Goal: Information Seeking & Learning: Find specific page/section

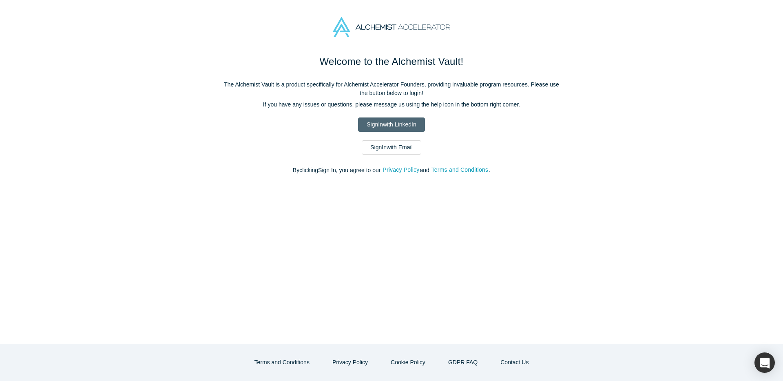
click at [406, 129] on link "Sign In with LinkedIn" at bounding box center [391, 124] width 66 height 14
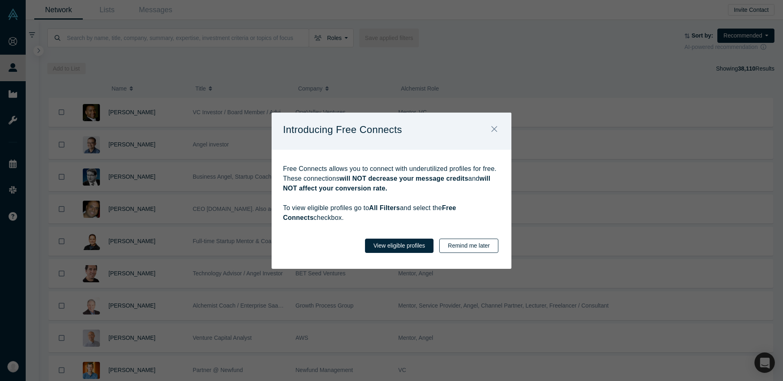
click at [454, 246] on button "Remind me later" at bounding box center [468, 246] width 59 height 14
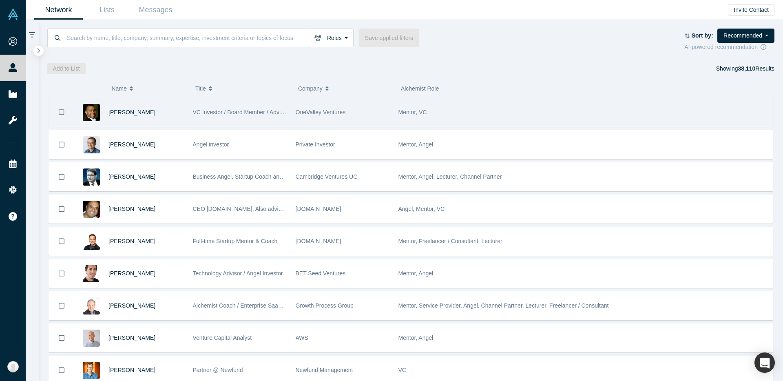
click at [219, 112] on span "VC Investor / Board Member / Advisor" at bounding box center [241, 112] width 96 height 7
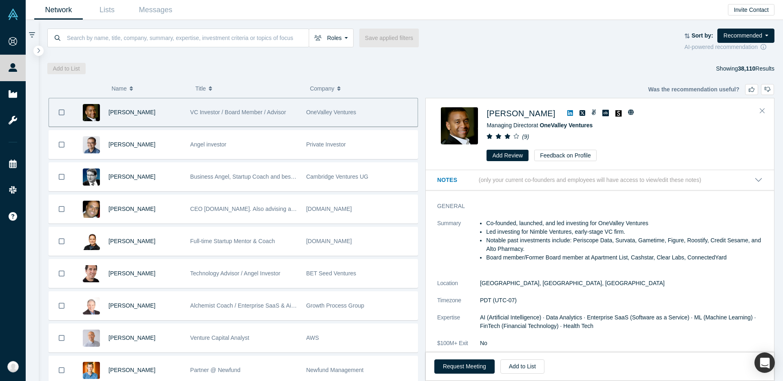
scroll to position [123, 0]
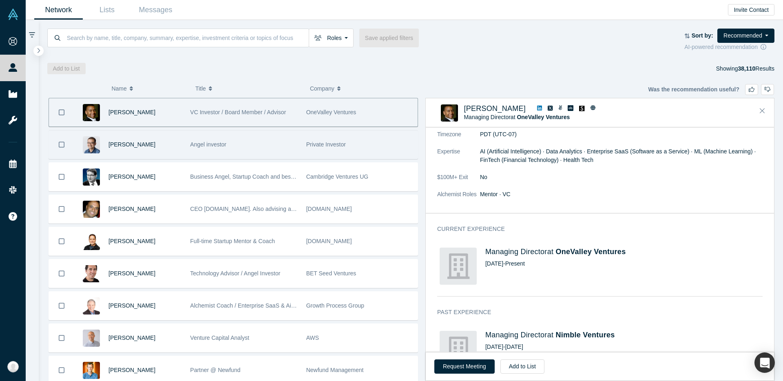
click at [289, 146] on div "Angel investor" at bounding box center [243, 145] width 107 height 28
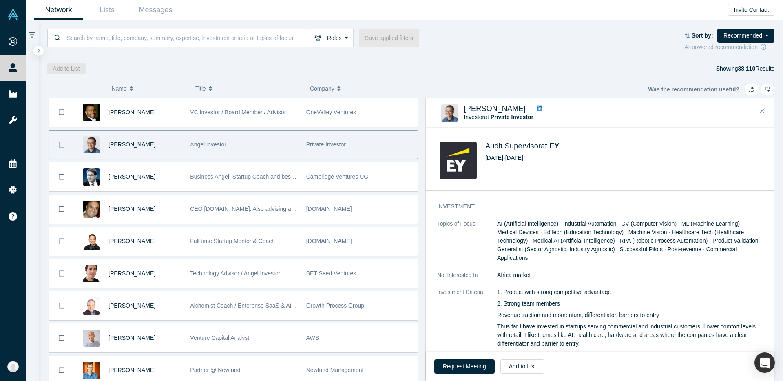
scroll to position [580, 0]
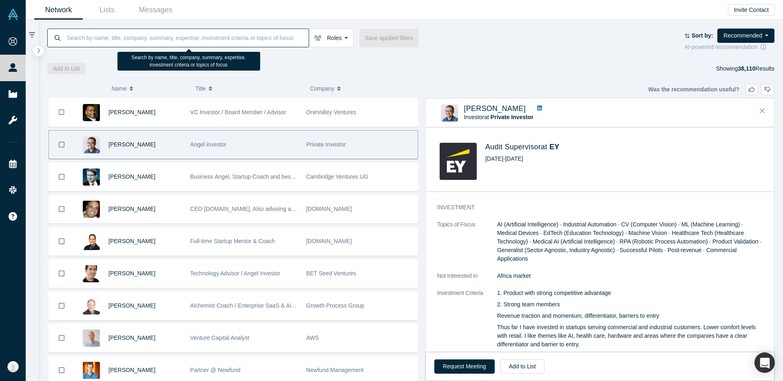
click at [89, 40] on input at bounding box center [187, 37] width 243 height 19
type input "H"
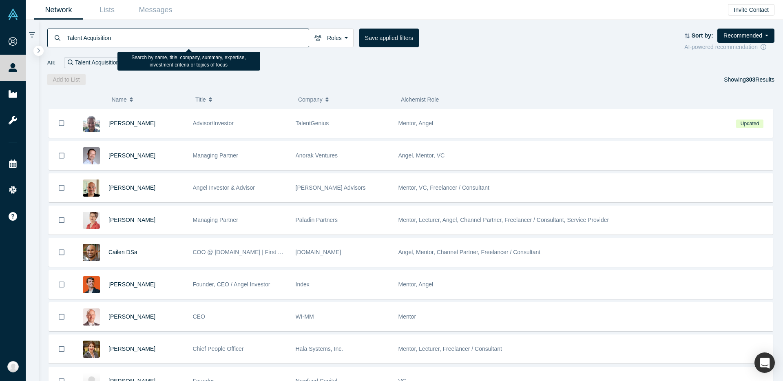
type input "Talent Acquisition"
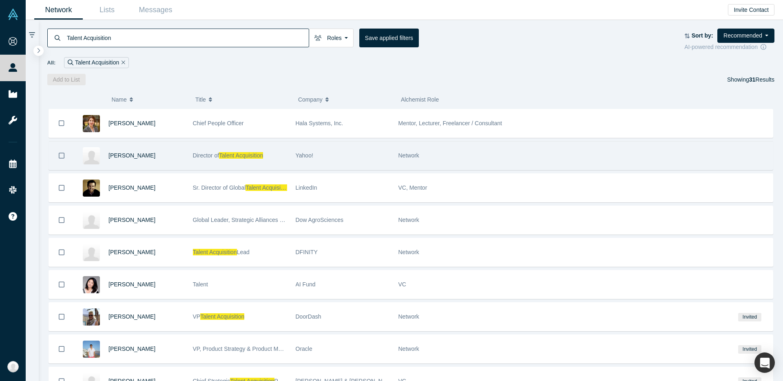
click at [59, 155] on icon "Bookmark" at bounding box center [62, 156] width 6 height 6
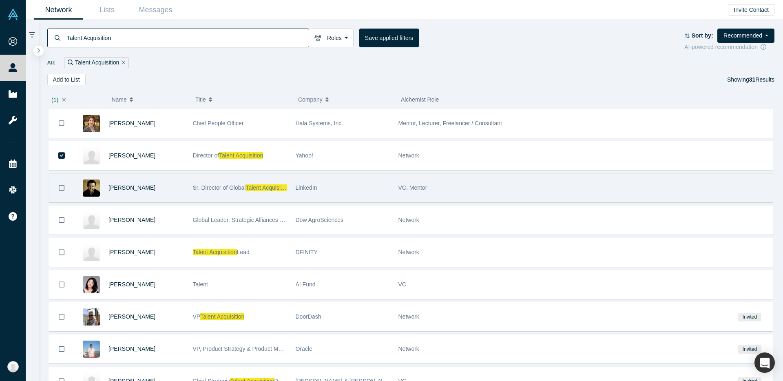
click at [62, 188] on icon "Bookmark" at bounding box center [62, 188] width 6 height 8
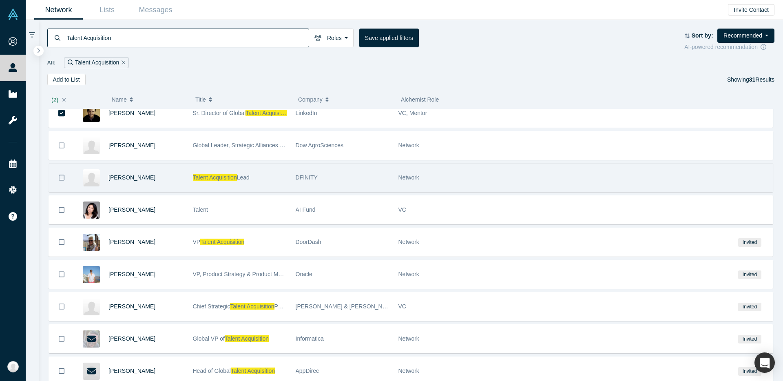
scroll to position [82, 0]
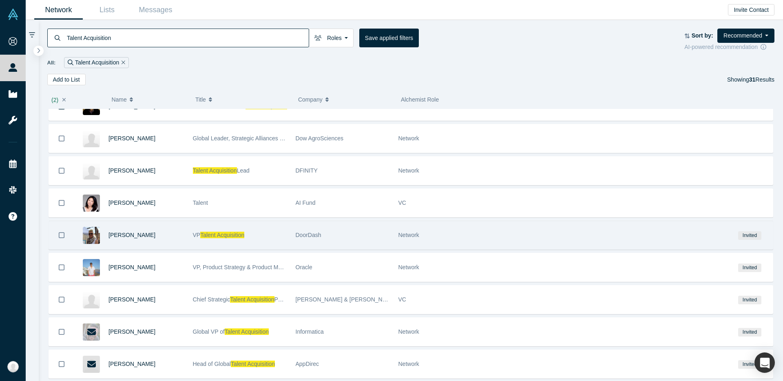
click at [61, 234] on icon "Bookmark" at bounding box center [62, 235] width 6 height 8
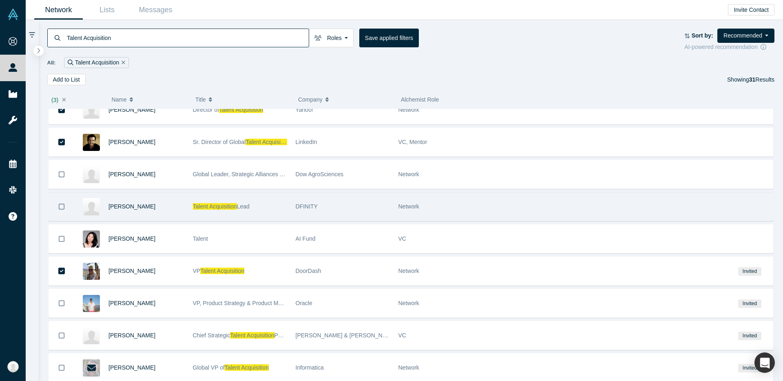
scroll to position [44, 0]
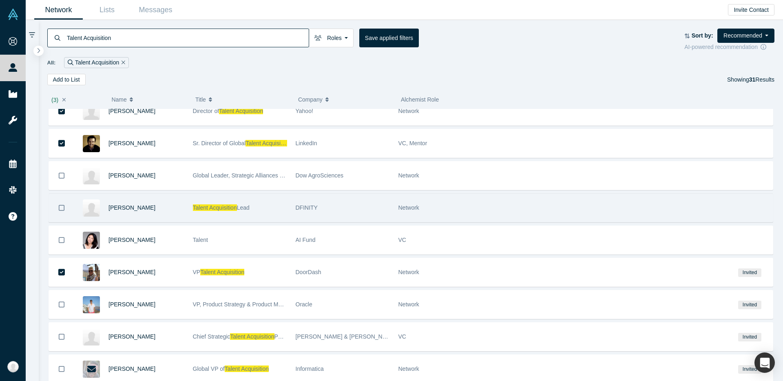
click at [57, 207] on button "Bookmark" at bounding box center [61, 208] width 25 height 28
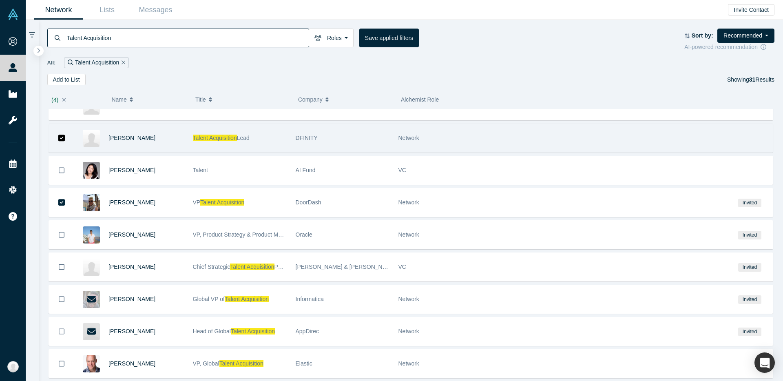
scroll to position [125, 0]
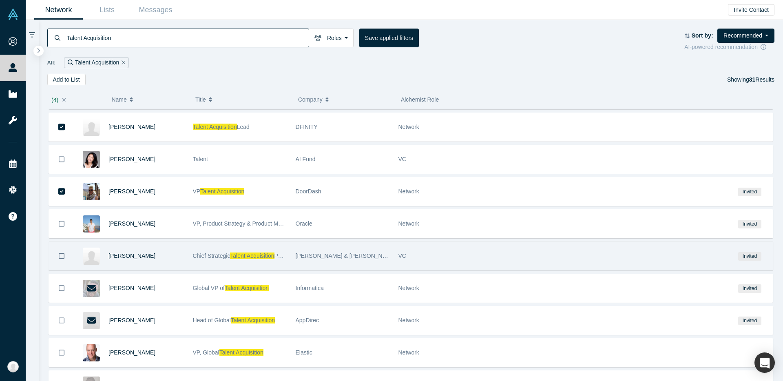
click at [59, 257] on icon "Bookmark" at bounding box center [62, 256] width 6 height 6
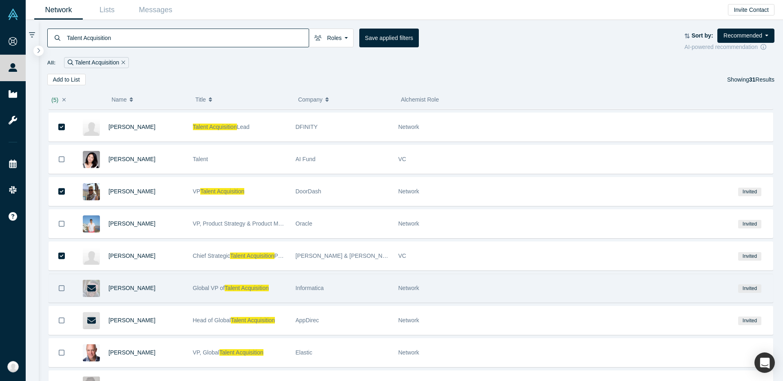
click at [60, 285] on icon "Bookmark" at bounding box center [62, 288] width 6 height 6
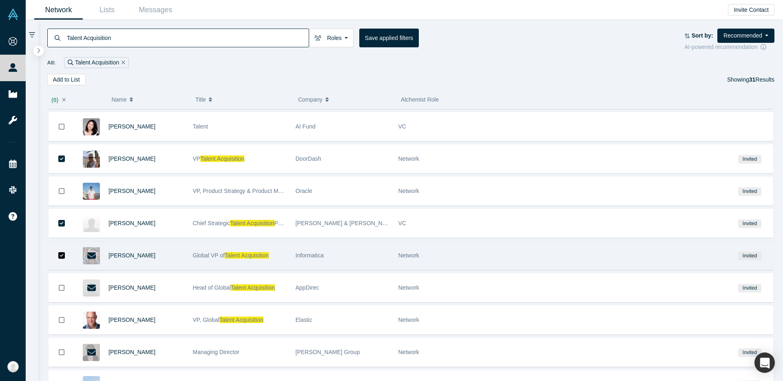
click at [60, 285] on icon "Bookmark" at bounding box center [62, 288] width 6 height 6
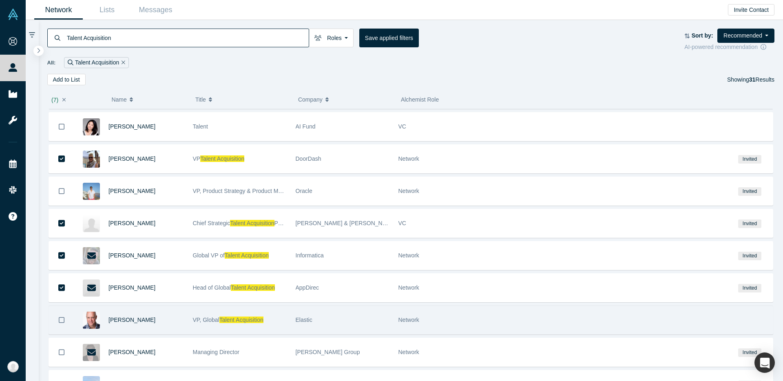
click at [67, 323] on button "Bookmark" at bounding box center [61, 320] width 25 height 28
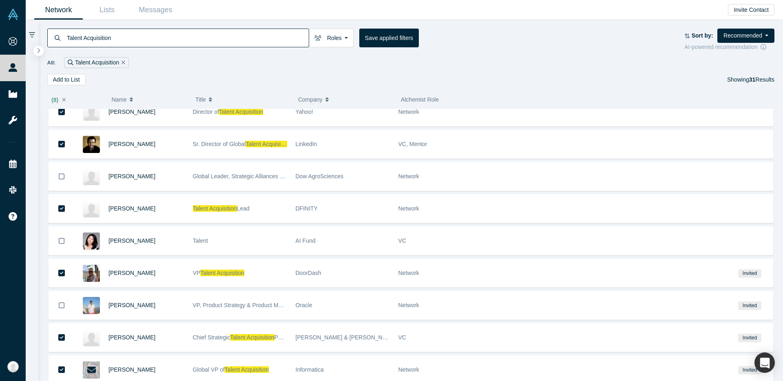
scroll to position [0, 0]
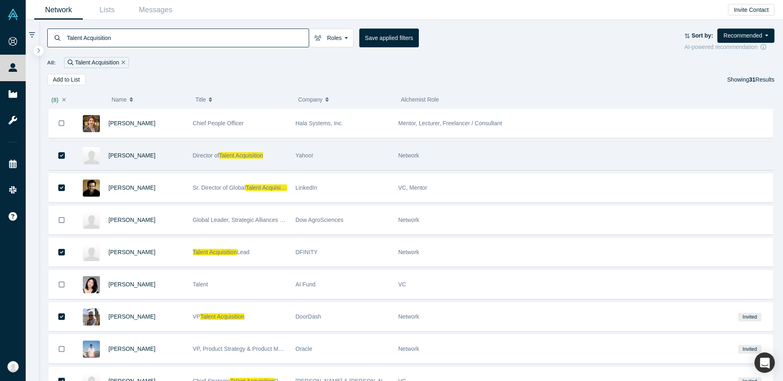
click at [228, 153] on span "Talent Acquisition" at bounding box center [241, 155] width 44 height 7
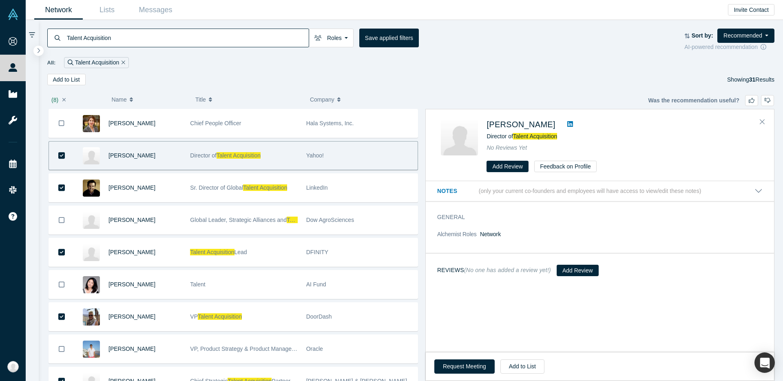
click at [185, 155] on div "[PERSON_NAME] Director of Talent Acquisition Yahoo!" at bounding box center [234, 155] width 370 height 29
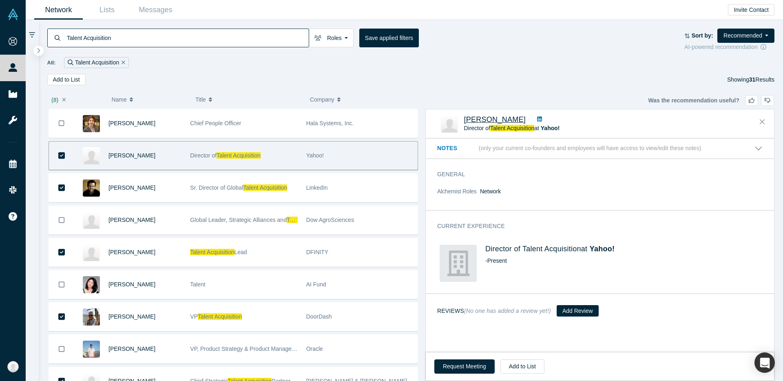
click at [493, 116] on span "[PERSON_NAME]" at bounding box center [495, 119] width 62 height 8
drag, startPoint x: 460, startPoint y: 118, endPoint x: 524, endPoint y: 120, distance: 64.1
click at [524, 120] on div "[PERSON_NAME] Director of Talent Acquisition at Yahoo! No Reviews Yet" at bounding box center [601, 123] width 321 height 17
copy div "[PERSON_NAME]"
click at [460, 115] on div "[PERSON_NAME] Director of Talent Acquisition at Yahoo! No Reviews Yet" at bounding box center [600, 124] width 348 height 29
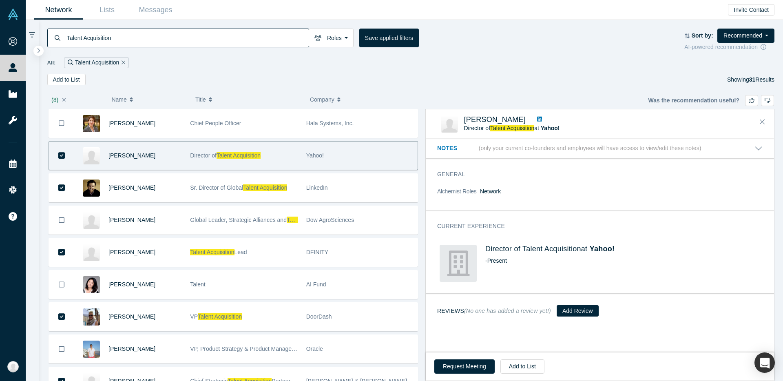
drag, startPoint x: 463, startPoint y: 119, endPoint x: 526, endPoint y: 121, distance: 63.3
click at [526, 121] on div "[PERSON_NAME] Director of Talent Acquisition at Yahoo! No Reviews Yet" at bounding box center [601, 123] width 321 height 17
copy span "[PERSON_NAME]"
click at [440, 90] on div "( 8 ) Name Title Company Alchemist Role [PERSON_NAME] Chief People Officer Hala…" at bounding box center [411, 233] width 745 height 296
drag, startPoint x: 463, startPoint y: 128, endPoint x: 536, endPoint y: 131, distance: 73.1
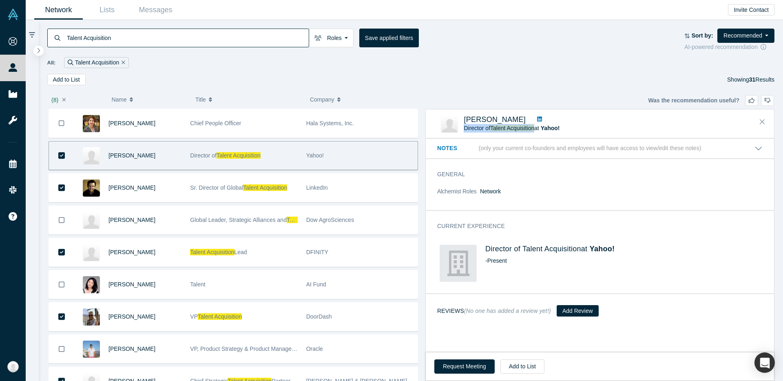
click at [536, 131] on div "[PERSON_NAME] Director of Talent Acquisition at Yahoo! No Reviews Yet" at bounding box center [601, 123] width 321 height 17
copy span "Director of Talent Acquisition"
click at [543, 118] on link at bounding box center [539, 119] width 11 height 9
click at [591, 112] on div "[PERSON_NAME] Director of Talent Acquisition at Yahoo! No Reviews Yet" at bounding box center [600, 124] width 348 height 29
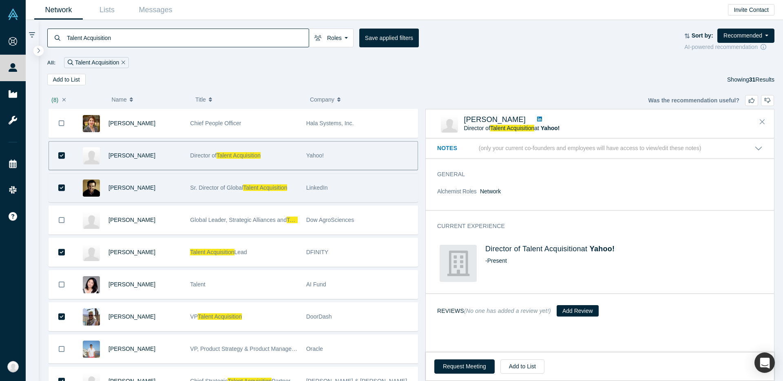
click at [277, 188] on span "Talent Acquisition" at bounding box center [265, 187] width 44 height 7
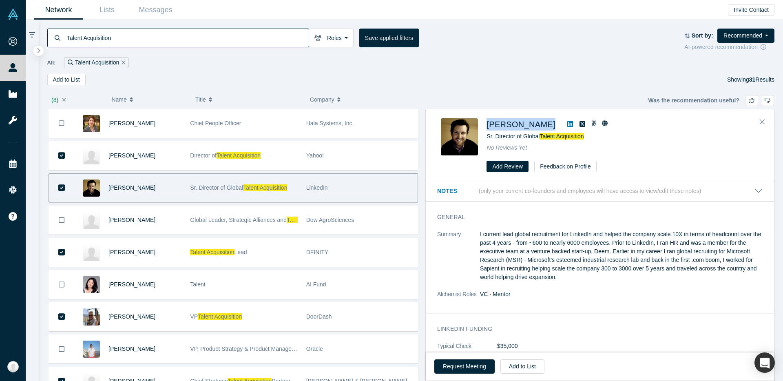
drag, startPoint x: 485, startPoint y: 124, endPoint x: 553, endPoint y: 125, distance: 68.1
click at [553, 125] on div "[PERSON_NAME] Director of Global Talent Acquisition No Reviews Yet Add Review F…" at bounding box center [601, 145] width 321 height 54
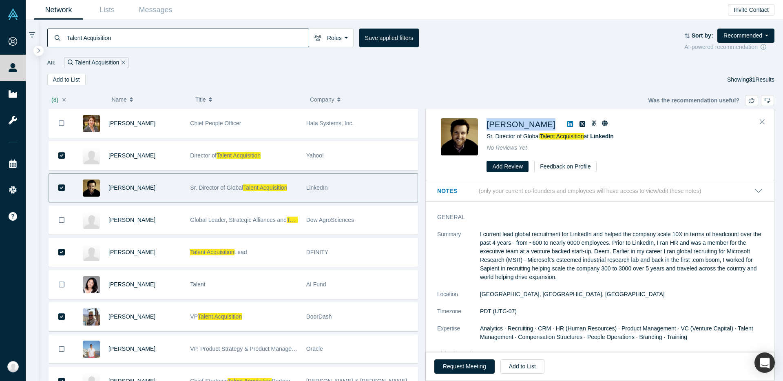
copy div "[PERSON_NAME]"
click at [484, 137] on div "[PERSON_NAME] Director of Global Talent Acquisition at LinkedIn No Reviews Yet …" at bounding box center [601, 145] width 321 height 54
drag, startPoint x: 484, startPoint y: 137, endPoint x: 574, endPoint y: 136, distance: 90.6
click at [574, 136] on div "[PERSON_NAME] Director of Global Talent Acquisition at LinkedIn No Reviews Yet …" at bounding box center [601, 145] width 321 height 54
copy span "Sr. Director of Global Talent Acquisition"
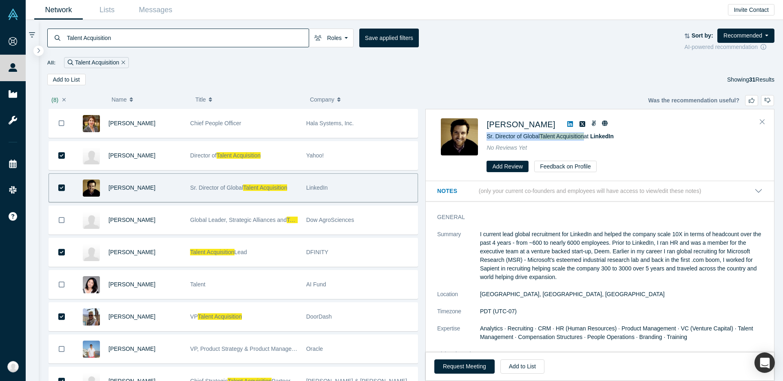
click at [567, 125] on icon at bounding box center [570, 124] width 6 height 6
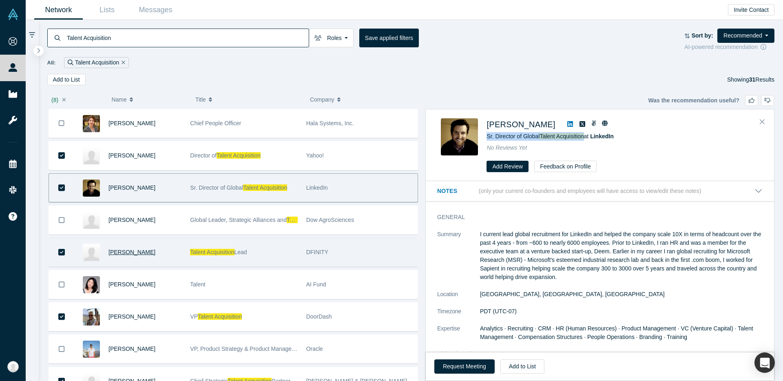
click at [142, 254] on span "[PERSON_NAME]" at bounding box center [132, 252] width 47 height 7
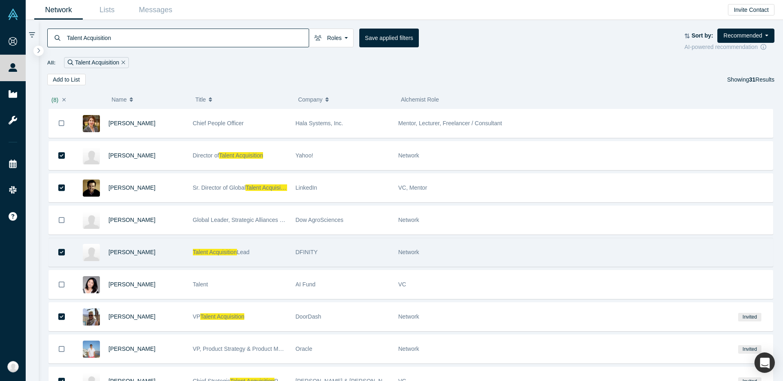
click at [345, 255] on div "DFINITY" at bounding box center [343, 252] width 94 height 28
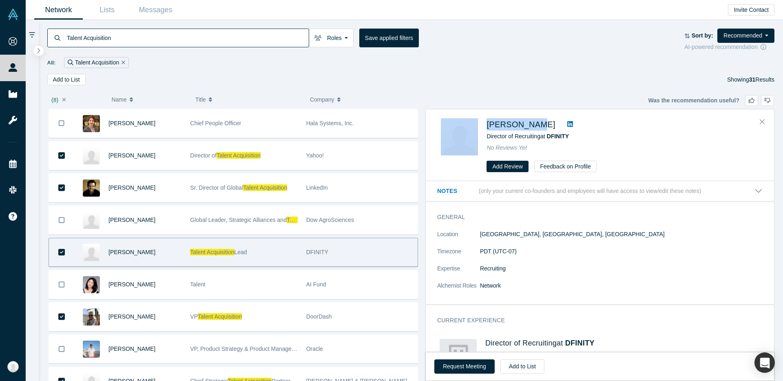
drag, startPoint x: 482, startPoint y: 123, endPoint x: 543, endPoint y: 126, distance: 60.9
click at [543, 126] on div "[PERSON_NAME] Director of Recruiting at DFINITY No Reviews Yet Add Review Feedb…" at bounding box center [601, 145] width 321 height 54
copy div "[PERSON_NAME]"
drag, startPoint x: 485, startPoint y: 136, endPoint x: 540, endPoint y: 137, distance: 54.3
click at [540, 137] on div "[PERSON_NAME] Director of Recruiting at DFINITY No Reviews Yet Add Review Feedb…" at bounding box center [601, 145] width 321 height 54
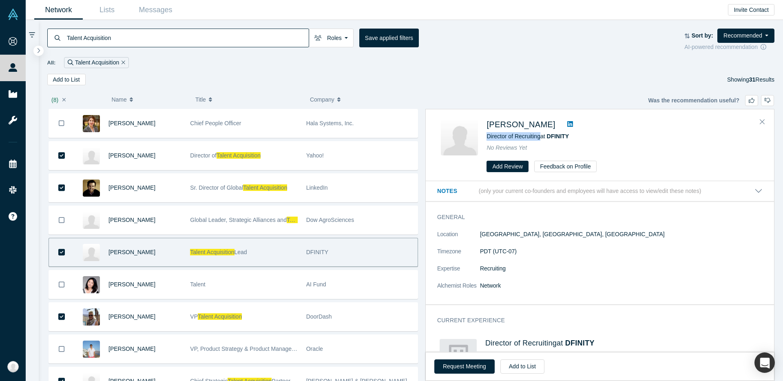
copy span "Director of Recruiting"
drag, startPoint x: 547, startPoint y: 136, endPoint x: 571, endPoint y: 136, distance: 23.7
click at [569, 136] on span "Director of Recruiting at DFINITY" at bounding box center [528, 136] width 82 height 7
click at [583, 137] on div "Director of Recruiting at DFINITY" at bounding box center [623, 136] width 272 height 9
drag, startPoint x: 583, startPoint y: 137, endPoint x: 552, endPoint y: 137, distance: 31.0
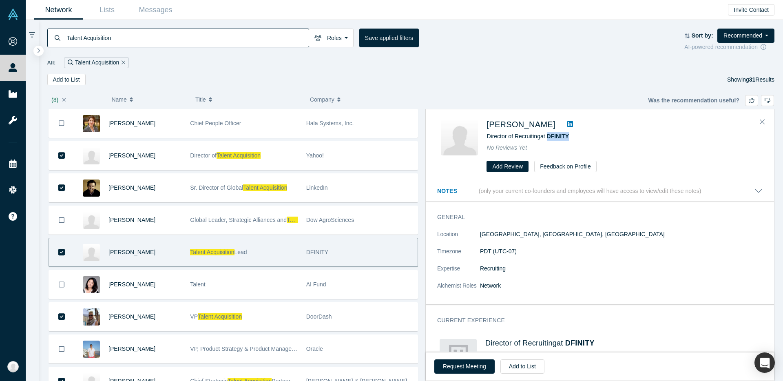
click at [552, 137] on div "Director of Recruiting at DFINITY" at bounding box center [623, 136] width 272 height 9
copy span "DFINITY"
click at [567, 125] on icon at bounding box center [570, 124] width 6 height 6
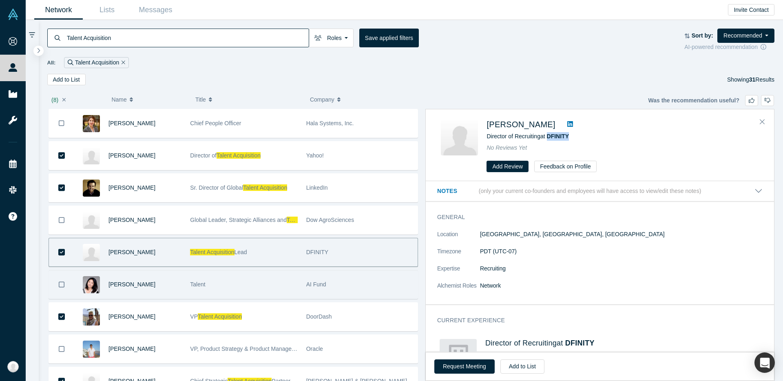
scroll to position [41, 0]
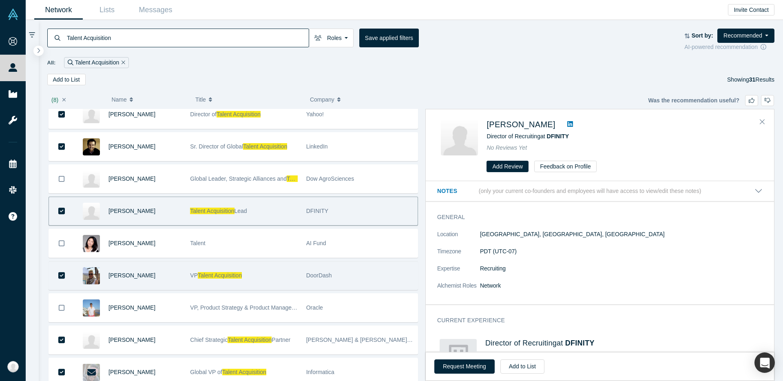
click at [168, 275] on div "[PERSON_NAME]" at bounding box center [145, 275] width 73 height 28
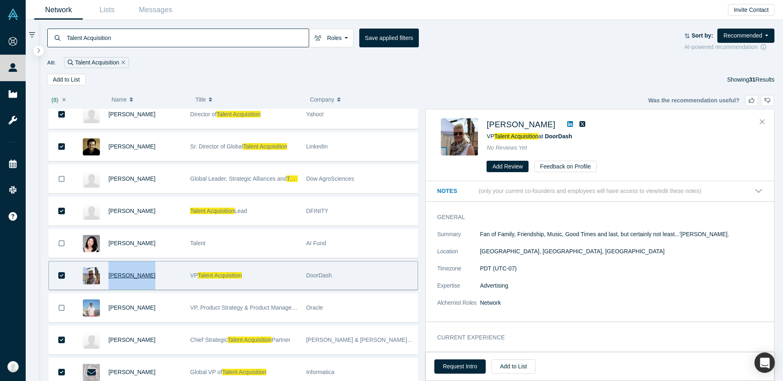
drag, startPoint x: 172, startPoint y: 273, endPoint x: 110, endPoint y: 275, distance: 62.0
click at [110, 275] on div "[PERSON_NAME]" at bounding box center [145, 275] width 73 height 28
copy span "[PERSON_NAME]"
drag, startPoint x: 153, startPoint y: 277, endPoint x: 110, endPoint y: 277, distance: 42.8
click at [110, 277] on div "[PERSON_NAME]" at bounding box center [145, 275] width 73 height 28
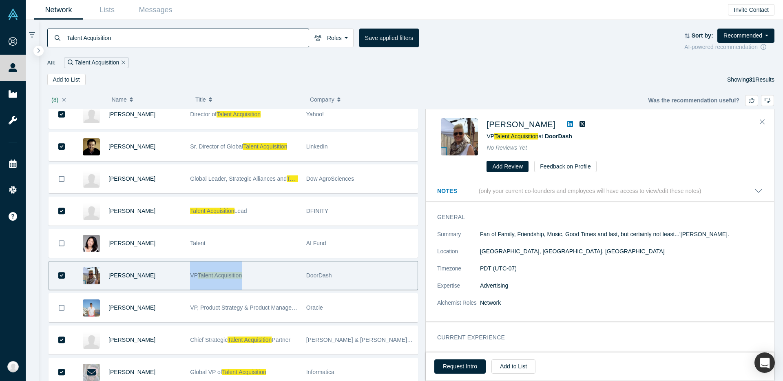
drag, startPoint x: 188, startPoint y: 275, endPoint x: 243, endPoint y: 275, distance: 55.1
click at [243, 275] on div "VP Talent Acquisition" at bounding box center [244, 275] width 116 height 28
copy span "VP Talent Acquisition"
click at [178, 275] on div "[PERSON_NAME]" at bounding box center [145, 275] width 73 height 28
click at [487, 134] on span "VP Talent Acquisition at [GEOGRAPHIC_DATA]" at bounding box center [529, 136] width 85 height 7
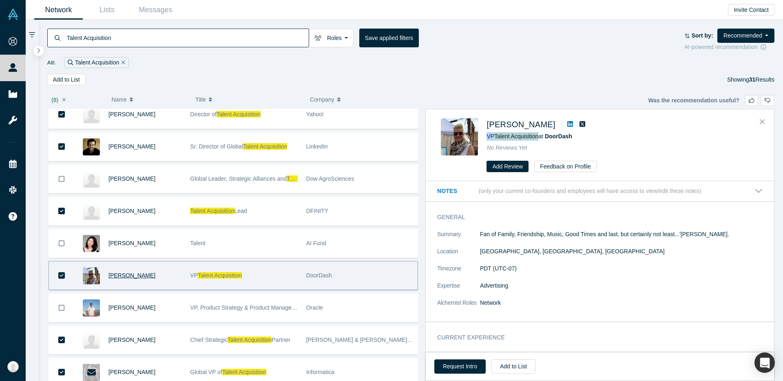
drag, startPoint x: 487, startPoint y: 135, endPoint x: 542, endPoint y: 139, distance: 55.2
click at [542, 139] on span "VP Talent Acquisition at [GEOGRAPHIC_DATA]" at bounding box center [529, 136] width 85 height 7
click at [567, 125] on icon at bounding box center [570, 124] width 6 height 7
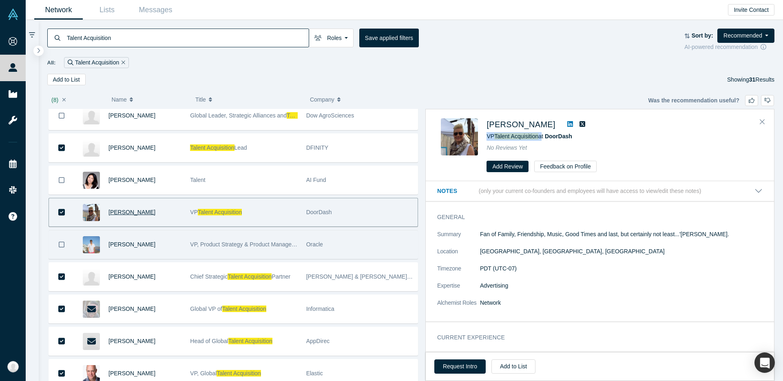
scroll to position [145, 0]
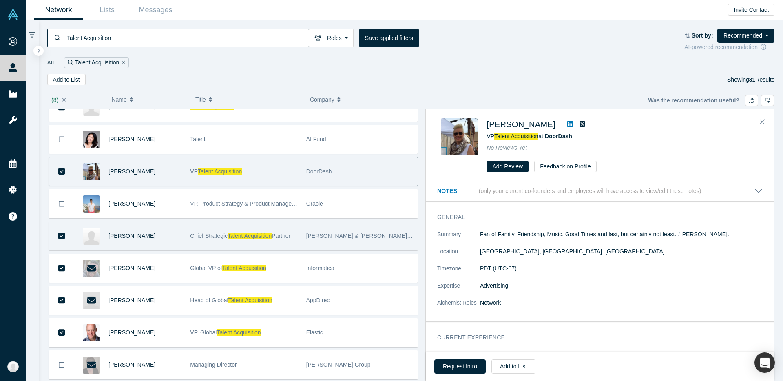
click at [259, 241] on div "Chief Strategic Talent Acquisition Partner" at bounding box center [243, 236] width 107 height 28
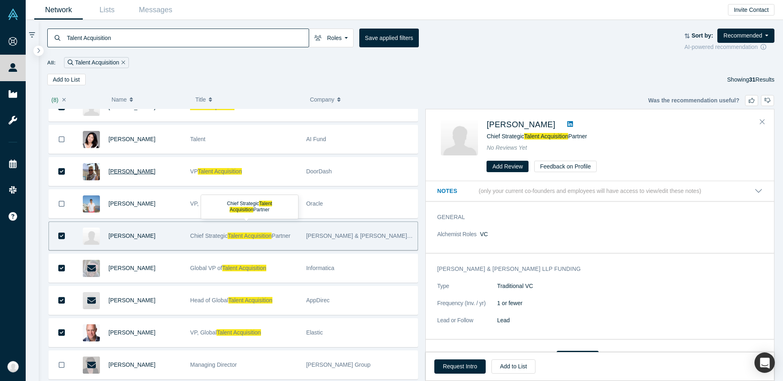
click at [259, 241] on div "Chief Strategic Talent Acquisition Partner" at bounding box center [243, 236] width 107 height 28
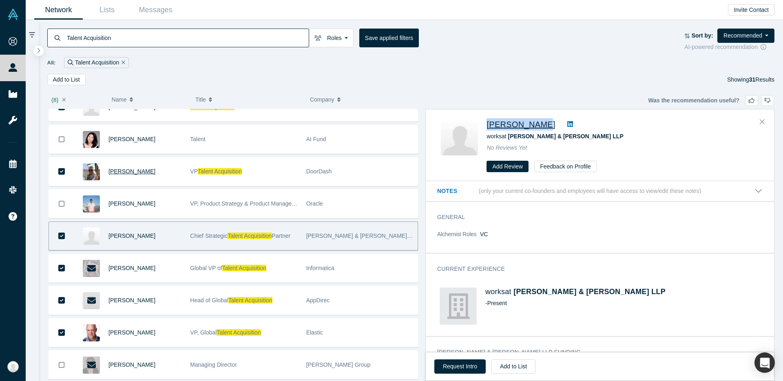
drag, startPoint x: 483, startPoint y: 124, endPoint x: 539, endPoint y: 124, distance: 55.9
click at [539, 124] on div "[PERSON_NAME] works at [PERSON_NAME] & [PERSON_NAME] LLP No Reviews Yet Add Rev…" at bounding box center [601, 145] width 321 height 54
click at [506, 146] on span "No Reviews Yet" at bounding box center [507, 147] width 40 height 7
drag, startPoint x: 577, startPoint y: 135, endPoint x: 511, endPoint y: 135, distance: 66.1
click at [511, 135] on div "works at [PERSON_NAME] & [PERSON_NAME] LLP" at bounding box center [623, 136] width 272 height 9
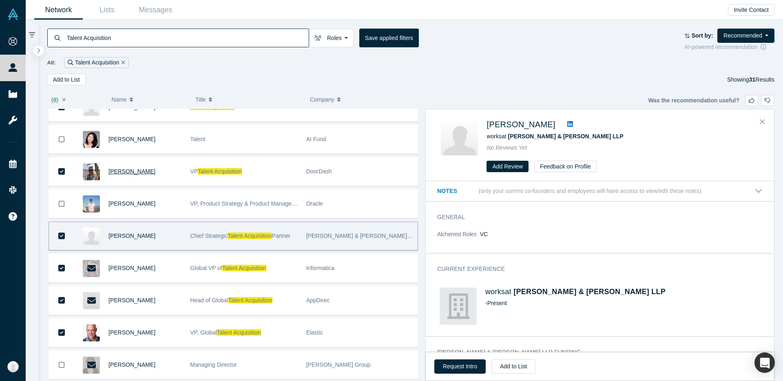
click at [182, 238] on div "[PERSON_NAME]" at bounding box center [130, 236] width 112 height 28
drag, startPoint x: 185, startPoint y: 237, endPoint x: 296, endPoint y: 237, distance: 110.5
click at [296, 237] on div "[PERSON_NAME] Chief Strategic Talent Acquisition Partner [PERSON_NAME] & [PERSO…" at bounding box center [234, 235] width 370 height 29
drag, startPoint x: 509, startPoint y: 136, endPoint x: 566, endPoint y: 137, distance: 56.7
click at [566, 137] on div "works at [PERSON_NAME] & [PERSON_NAME] LLP" at bounding box center [623, 136] width 272 height 9
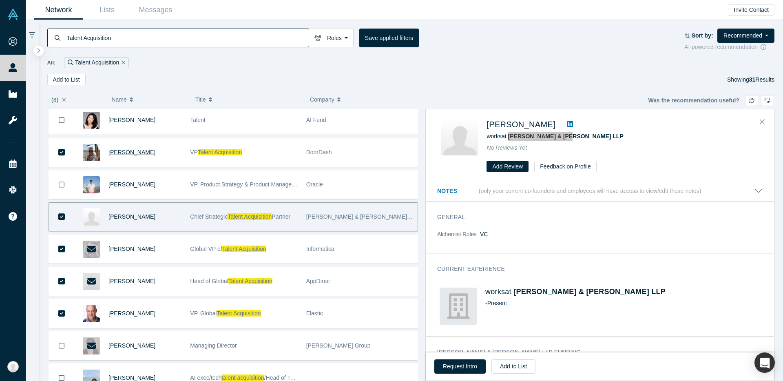
scroll to position [182, 0]
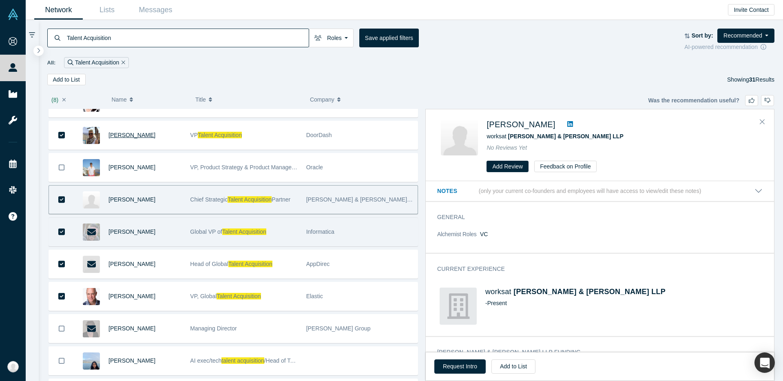
click at [257, 229] on span "Talent Acquisition" at bounding box center [244, 231] width 44 height 7
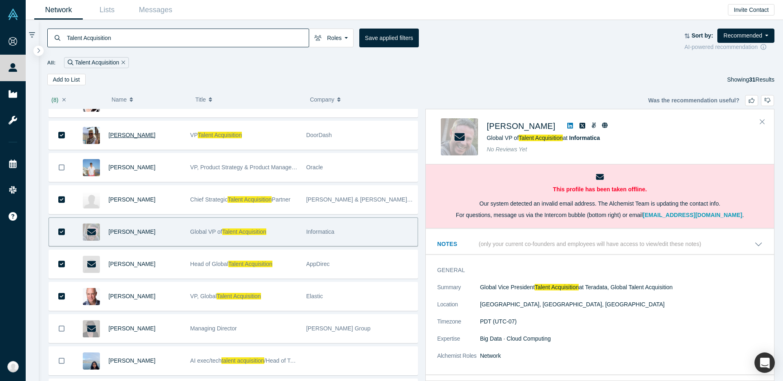
click at [487, 139] on span "Global VP of Talent Acquisition at Informatica" at bounding box center [543, 138] width 113 height 7
drag, startPoint x: 487, startPoint y: 139, endPoint x: 560, endPoint y: 140, distance: 73.4
click at [560, 139] on span "Global VP of Talent Acquisition at Informatica" at bounding box center [543, 138] width 113 height 7
click at [608, 139] on div "Global VP of Talent Acquisition at Informatica" at bounding box center [623, 138] width 272 height 9
drag, startPoint x: 608, startPoint y: 139, endPoint x: 579, endPoint y: 139, distance: 29.0
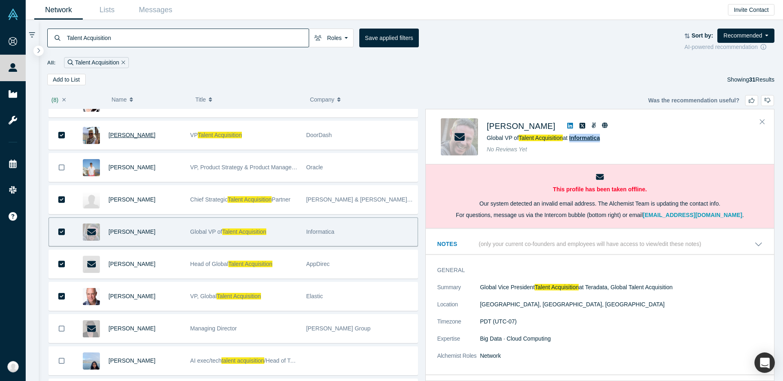
click at [579, 139] on div "Global VP of Talent Acquisition at Informatica" at bounding box center [623, 138] width 272 height 9
drag, startPoint x: 481, startPoint y: 126, endPoint x: 526, endPoint y: 127, distance: 44.9
click at [526, 127] on div "[PERSON_NAME] Global VP of Talent Acquisition at Informatica No Reviews Yet" at bounding box center [601, 136] width 321 height 37
click at [567, 126] on icon at bounding box center [570, 125] width 6 height 7
click at [556, 146] on div "No Reviews Yet" at bounding box center [623, 149] width 272 height 9
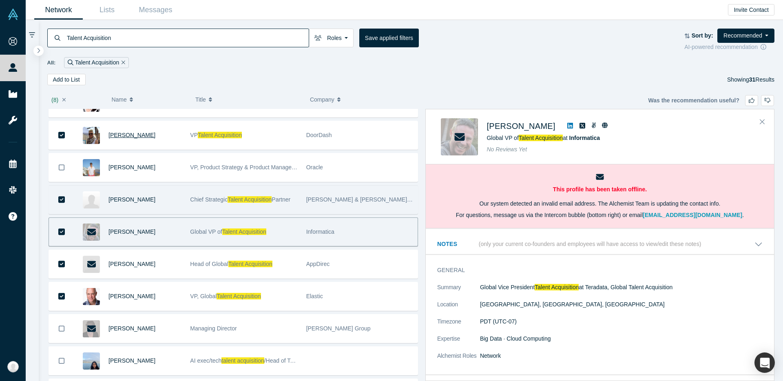
click at [308, 194] on div "[PERSON_NAME] & [PERSON_NAME] LLP" at bounding box center [359, 200] width 107 height 28
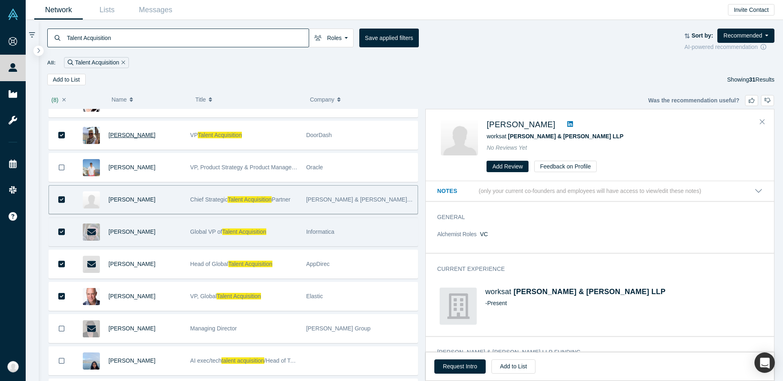
click at [567, 124] on icon at bounding box center [570, 124] width 6 height 6
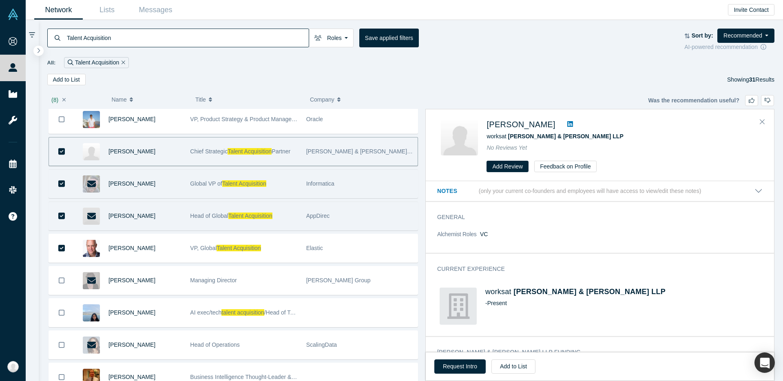
click at [199, 217] on span "Head of Global" at bounding box center [209, 216] width 38 height 7
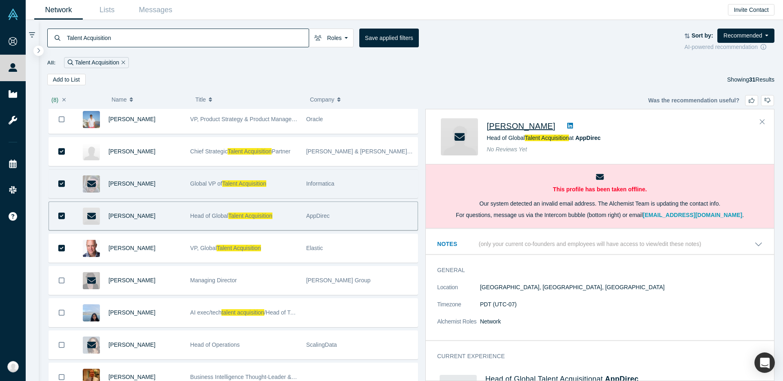
drag, startPoint x: 485, startPoint y: 126, endPoint x: 578, endPoint y: 130, distance: 92.7
click at [578, 130] on div "[PERSON_NAME] Head of Global Talent Acquisition at AppDirec No Reviews Yet" at bounding box center [601, 136] width 321 height 37
click at [635, 146] on div "No Reviews Yet" at bounding box center [623, 149] width 272 height 9
drag, startPoint x: 623, startPoint y: 140, endPoint x: 579, endPoint y: 140, distance: 44.1
click at [579, 140] on div "Head of Global Talent Acquisition at AppDirec" at bounding box center [623, 138] width 272 height 9
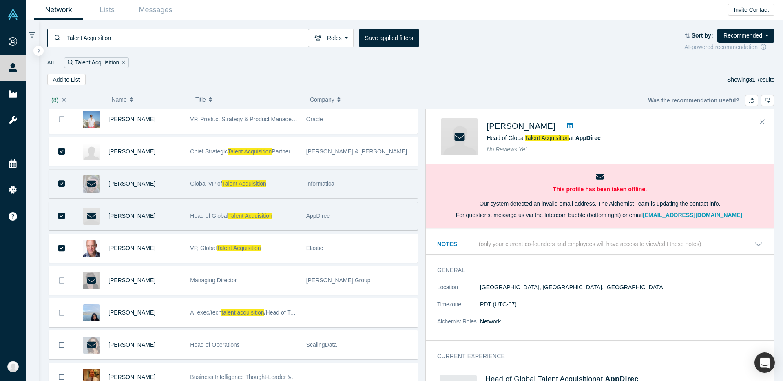
click at [489, 136] on span "Head of Global Talent Acquisition at AppDirec" at bounding box center [544, 138] width 114 height 7
drag, startPoint x: 486, startPoint y: 137, endPoint x: 570, endPoint y: 139, distance: 84.1
click at [570, 139] on div "[PERSON_NAME] Head of Global Talent Acquisition at AppDirec No Reviews Yet" at bounding box center [601, 136] width 321 height 37
click at [576, 124] on link at bounding box center [570, 126] width 12 height 10
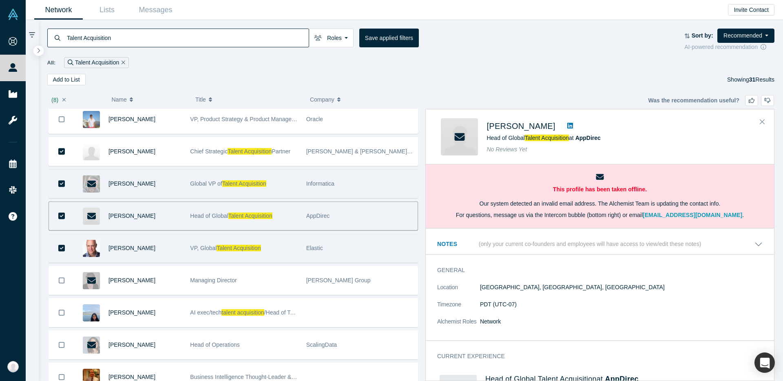
click at [197, 249] on span "VP, Global" at bounding box center [203, 248] width 27 height 7
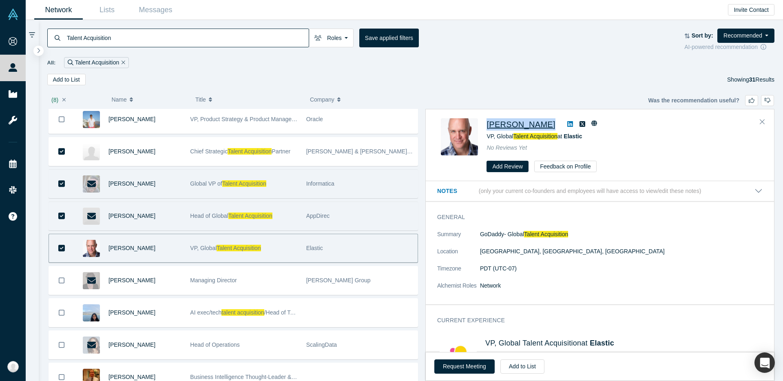
drag, startPoint x: 485, startPoint y: 126, endPoint x: 545, endPoint y: 126, distance: 59.6
click at [545, 126] on div "[PERSON_NAME] VP, Global Talent Acquisition at Elastic No Reviews Yet Add Revie…" at bounding box center [601, 145] width 321 height 54
click at [484, 139] on div "[PERSON_NAME] VP, Global Talent Acquisition at Elastic No Reviews Yet Add Revie…" at bounding box center [601, 145] width 321 height 54
drag, startPoint x: 485, startPoint y: 137, endPoint x: 558, endPoint y: 137, distance: 73.0
click at [558, 137] on div "[PERSON_NAME] VP, Global Talent Acquisition at Elastic No Reviews Yet Add Revie…" at bounding box center [601, 145] width 321 height 54
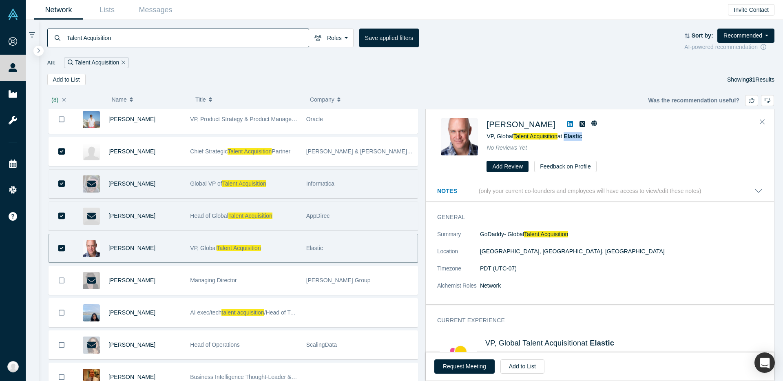
drag, startPoint x: 611, startPoint y: 137, endPoint x: 568, endPoint y: 137, distance: 43.2
click at [568, 137] on div "VP, Global Talent Acquisition at [GEOGRAPHIC_DATA]" at bounding box center [623, 136] width 272 height 9
click at [567, 125] on icon at bounding box center [570, 124] width 6 height 7
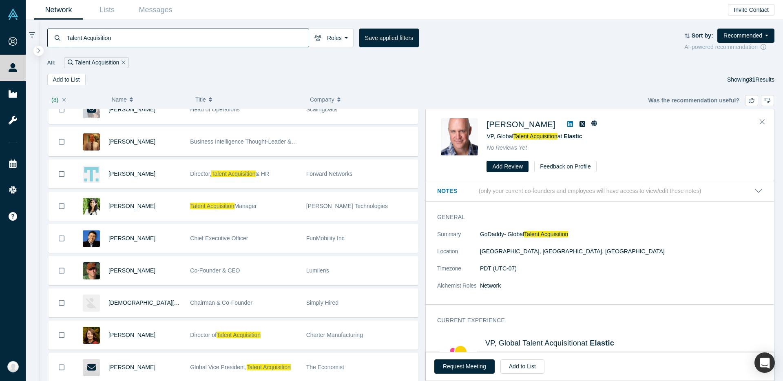
scroll to position [327, 0]
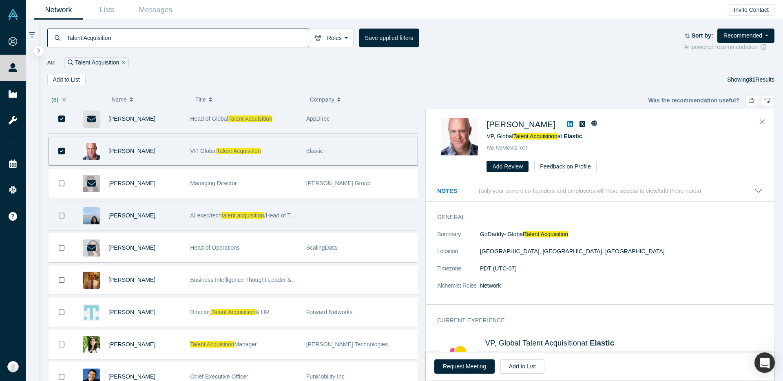
click at [262, 213] on span "talent acquisition" at bounding box center [242, 215] width 42 height 7
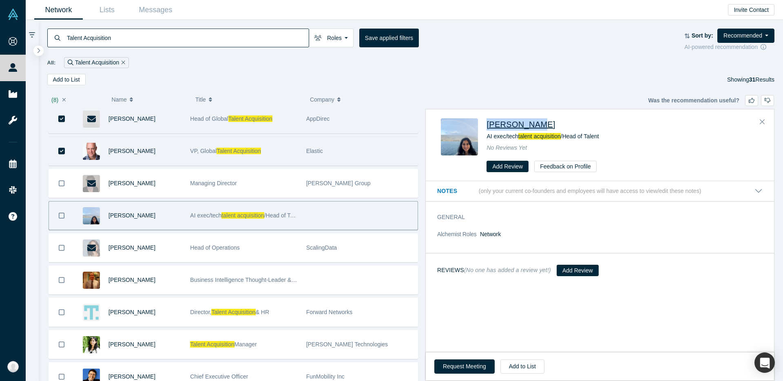
drag, startPoint x: 483, startPoint y: 124, endPoint x: 534, endPoint y: 124, distance: 51.8
click at [534, 124] on div "[PERSON_NAME] AI exec/tech talent acquisition /Head of Talent No Reviews Yet Ad…" at bounding box center [601, 145] width 321 height 54
drag, startPoint x: 553, startPoint y: 124, endPoint x: 486, endPoint y: 126, distance: 66.5
click at [487, 126] on div "[PERSON_NAME]" at bounding box center [623, 124] width 272 height 12
click at [613, 137] on div "AI exec/tech talent acquisition /Head of Talent" at bounding box center [623, 136] width 272 height 9
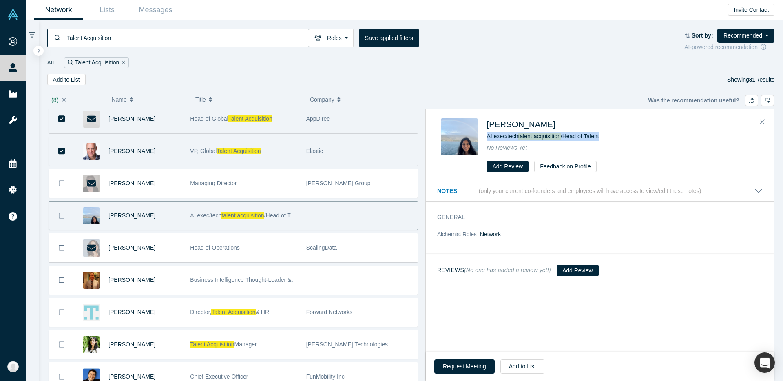
drag, startPoint x: 617, startPoint y: 134, endPoint x: 486, endPoint y: 136, distance: 130.9
click at [486, 136] on div "[PERSON_NAME] AI exec/tech talent acquisition /Head of Talent No Reviews Yet Ad…" at bounding box center [601, 145] width 321 height 54
click at [598, 129] on div "[PERSON_NAME]" at bounding box center [623, 124] width 272 height 12
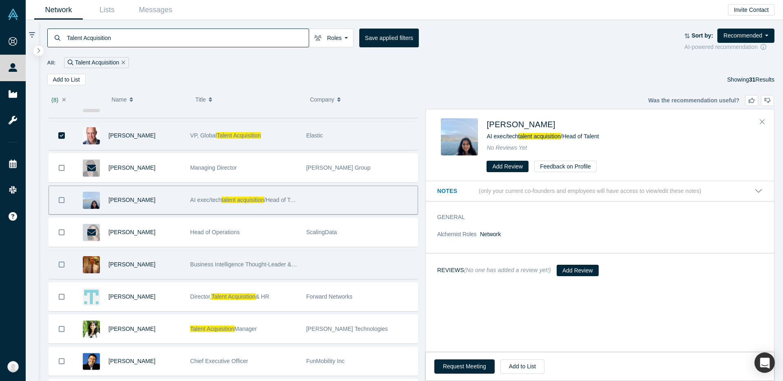
scroll to position [363, 0]
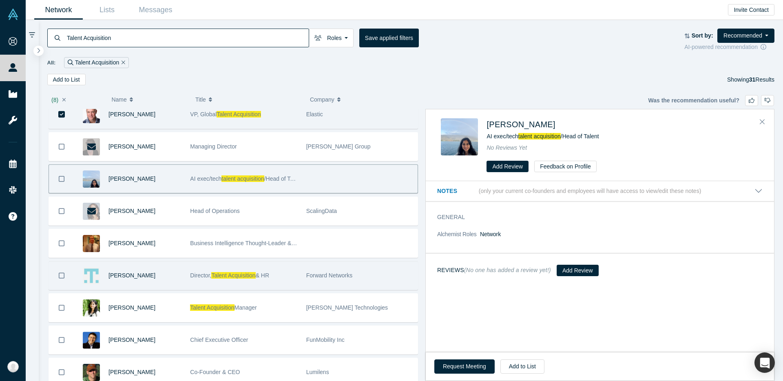
click at [220, 277] on span "Talent Acquisition" at bounding box center [233, 275] width 44 height 7
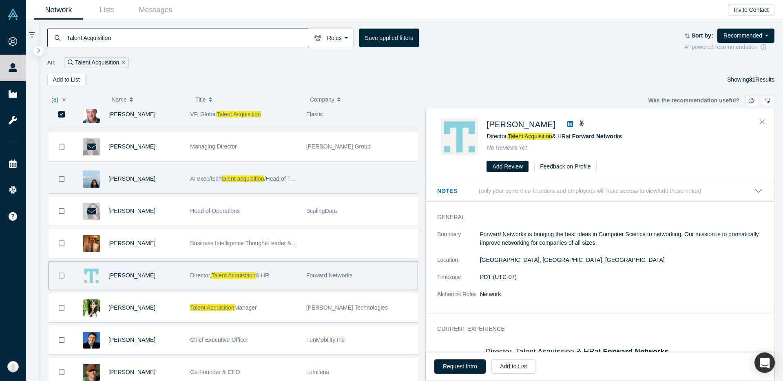
click at [224, 276] on span "Talent Acquisition" at bounding box center [233, 275] width 44 height 7
drag, startPoint x: 486, startPoint y: 122, endPoint x: 529, endPoint y: 121, distance: 43.2
click at [529, 121] on div "[PERSON_NAME] Director, Talent Acquisition & HR at Forward Networks No Reviews …" at bounding box center [601, 145] width 321 height 54
drag, startPoint x: 484, startPoint y: 136, endPoint x: 568, endPoint y: 137, distance: 84.0
click at [568, 137] on div "[PERSON_NAME] Director, Talent Acquisition & HR at Forward Networks No Reviews …" at bounding box center [601, 145] width 321 height 54
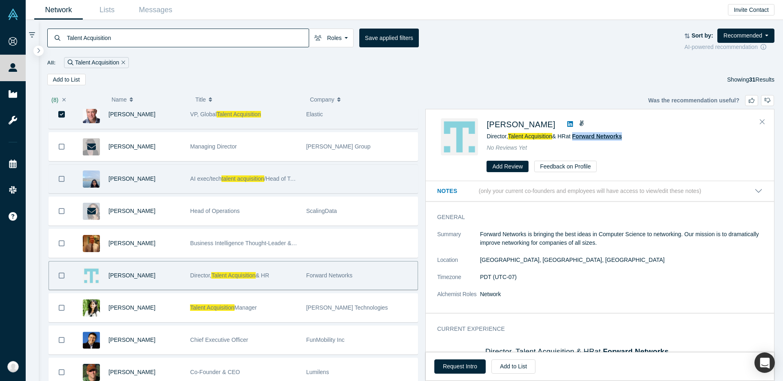
drag, startPoint x: 640, startPoint y: 137, endPoint x: 578, endPoint y: 137, distance: 62.0
click at [578, 137] on div "Director, Talent Acquisition & HR at Forward Networks" at bounding box center [623, 136] width 272 height 9
click at [567, 126] on icon at bounding box center [570, 124] width 6 height 6
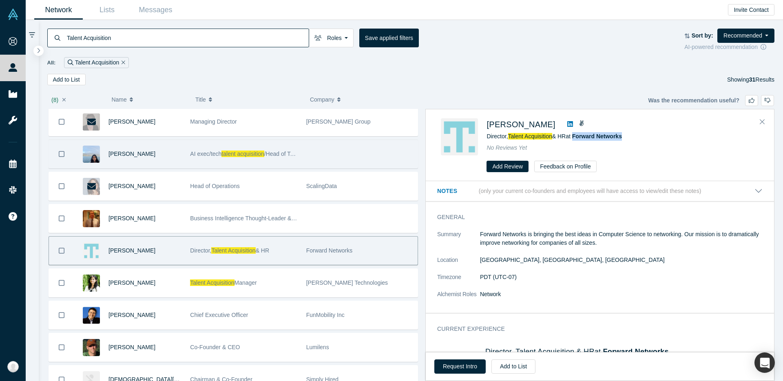
scroll to position [405, 0]
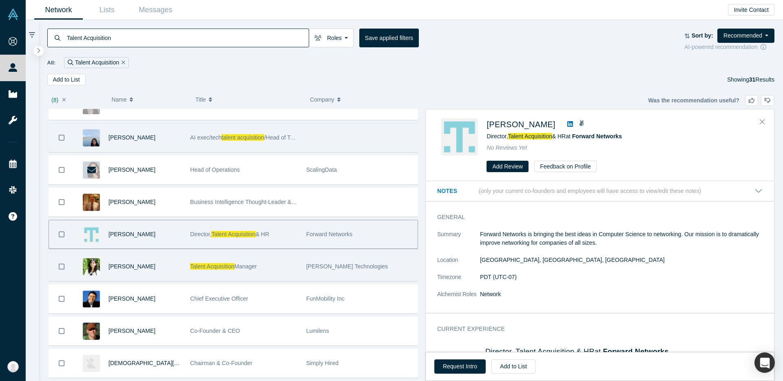
click at [162, 271] on div "[PERSON_NAME]" at bounding box center [145, 266] width 73 height 28
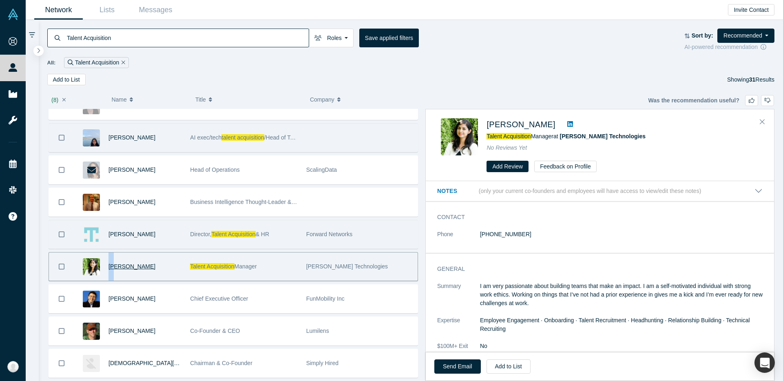
drag, startPoint x: 164, startPoint y: 268, endPoint x: 115, endPoint y: 268, distance: 48.5
click at [115, 268] on div "[PERSON_NAME]" at bounding box center [145, 266] width 73 height 28
drag, startPoint x: 484, startPoint y: 127, endPoint x: 558, endPoint y: 127, distance: 74.2
click at [558, 127] on div "[PERSON_NAME] Talent Acquisition Manager at [PERSON_NAME] Technologies No Revie…" at bounding box center [601, 145] width 321 height 54
click at [486, 137] on div "[PERSON_NAME] Talent Acquisition Manager at [PERSON_NAME] Technologies No Revie…" at bounding box center [601, 145] width 321 height 54
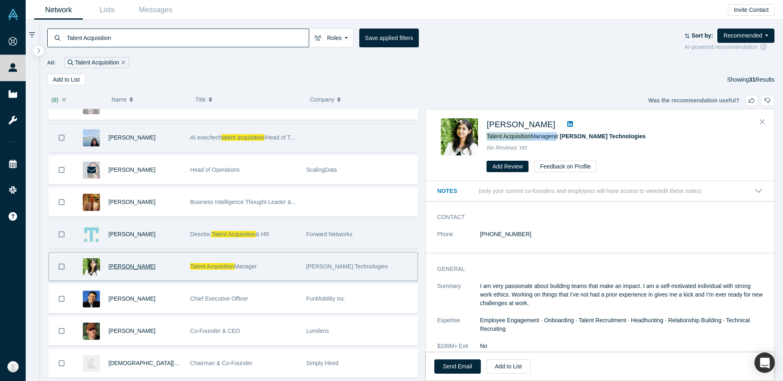
drag, startPoint x: 486, startPoint y: 137, endPoint x: 555, endPoint y: 137, distance: 68.5
click at [555, 137] on div "[PERSON_NAME] Talent Acquisition Manager at [PERSON_NAME] Technologies No Revie…" at bounding box center [601, 145] width 321 height 54
drag, startPoint x: 635, startPoint y: 139, endPoint x: 565, endPoint y: 140, distance: 70.2
click at [565, 140] on div "Talent Acquisition Manager at [PERSON_NAME] Technologies" at bounding box center [623, 136] width 272 height 9
click at [573, 124] on icon at bounding box center [570, 124] width 6 height 6
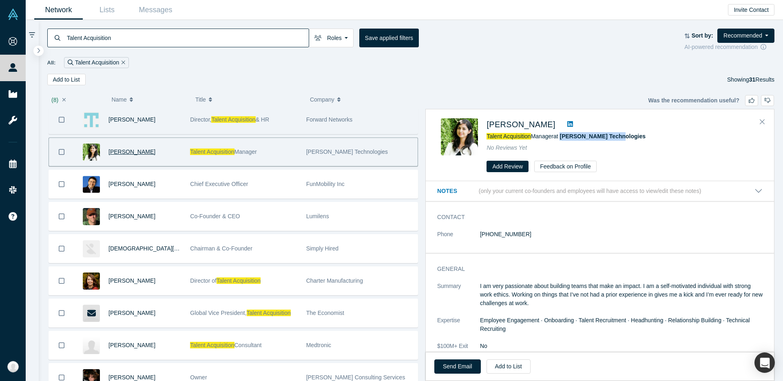
scroll to position [538, 0]
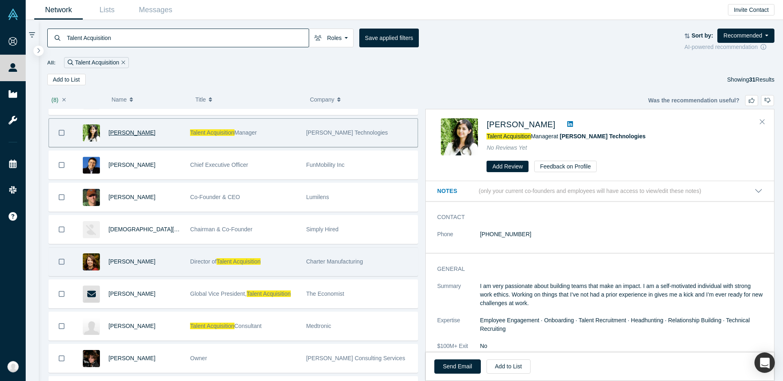
click at [199, 261] on span "Director of" at bounding box center [203, 261] width 27 height 7
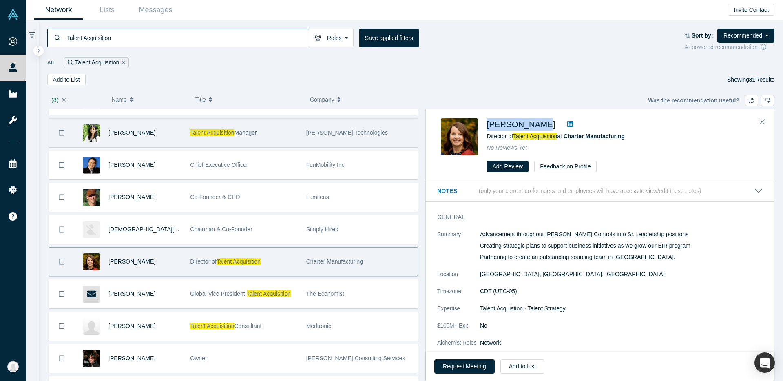
drag, startPoint x: 485, startPoint y: 126, endPoint x: 536, endPoint y: 128, distance: 50.6
click at [536, 128] on div "[PERSON_NAME] Director of Talent Acquisition at Charter Manufacturing No Review…" at bounding box center [601, 145] width 321 height 54
click at [488, 141] on div "[PERSON_NAME] Director of Talent Acquisition at Charter Manufacturing No Review…" at bounding box center [623, 145] width 272 height 54
drag, startPoint x: 485, startPoint y: 138, endPoint x: 560, endPoint y: 139, distance: 74.7
click at [560, 139] on div "[PERSON_NAME] Director of Talent Acquisition at Charter Manufacturing No Review…" at bounding box center [601, 145] width 321 height 54
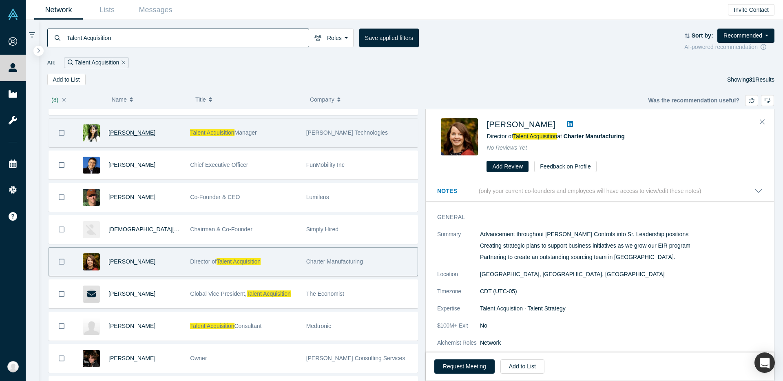
click at [641, 141] on div "[PERSON_NAME] Director of Talent Acquisition at Charter Manufacturing No Review…" at bounding box center [623, 145] width 272 height 54
drag, startPoint x: 641, startPoint y: 141, endPoint x: 574, endPoint y: 140, distance: 66.5
click at [574, 140] on div "[PERSON_NAME] Director of Talent Acquisition at Charter Manufacturing No Review…" at bounding box center [623, 145] width 272 height 54
click at [567, 126] on icon at bounding box center [570, 124] width 6 height 6
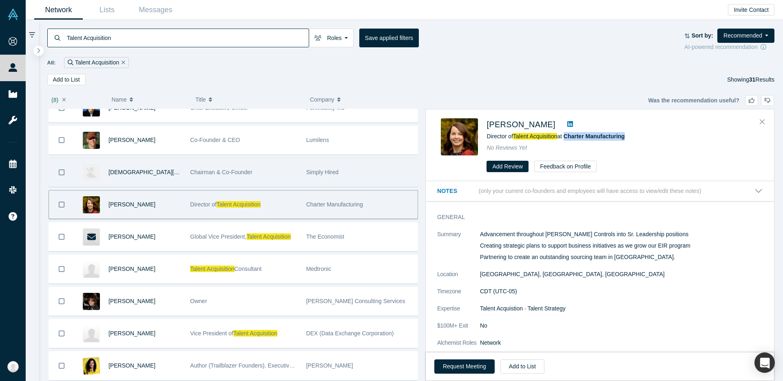
scroll to position [601, 0]
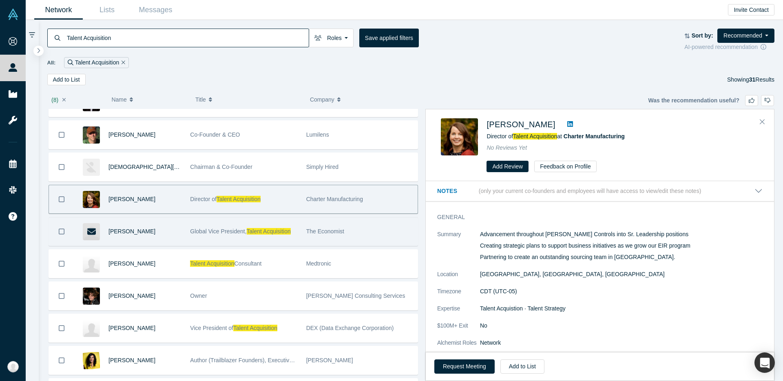
click at [239, 227] on div "Global Vice President, Talent Acquisition" at bounding box center [243, 231] width 107 height 28
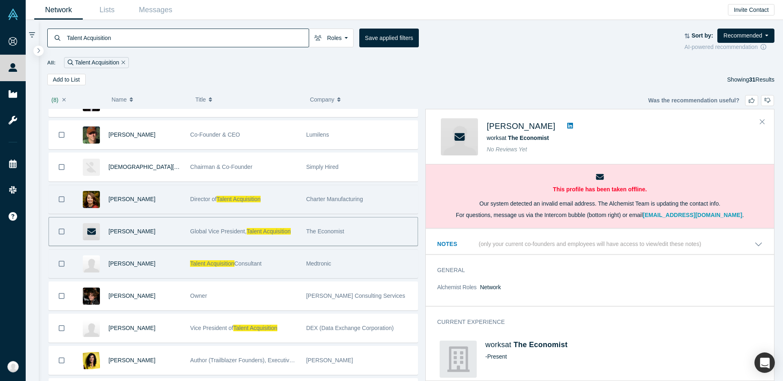
click at [228, 266] on span "Talent Acquisition" at bounding box center [212, 263] width 44 height 7
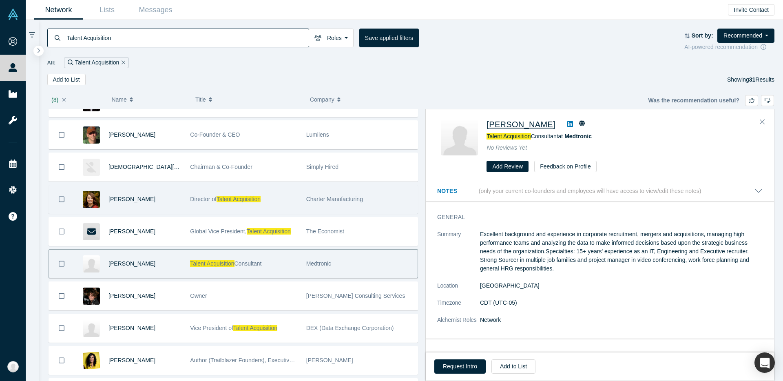
drag, startPoint x: 484, startPoint y: 124, endPoint x: 556, endPoint y: 124, distance: 71.8
click at [556, 124] on div "[PERSON_NAME] Talent Acquisition Consultant at Medtronic No Reviews Yet Add Rev…" at bounding box center [601, 145] width 321 height 54
drag, startPoint x: 483, startPoint y: 136, endPoint x: 561, endPoint y: 136, distance: 77.9
click at [561, 136] on div "[PERSON_NAME] Talent Acquisition Consultant at Medtronic No Reviews Yet Add Rev…" at bounding box center [601, 145] width 321 height 54
drag, startPoint x: 616, startPoint y: 136, endPoint x: 570, endPoint y: 137, distance: 46.5
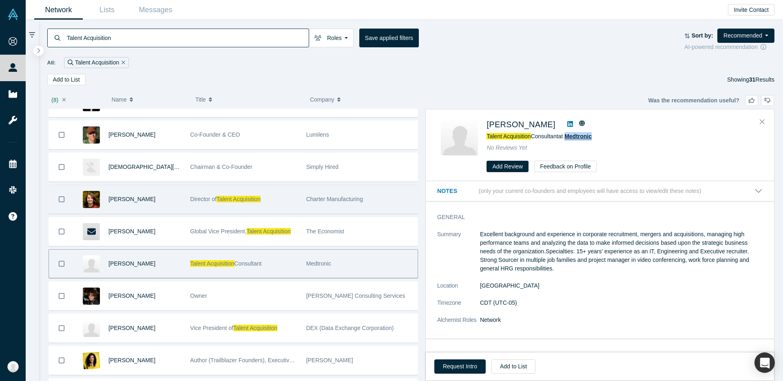
click at [570, 137] on div "Talent Acquisition Consultant at [GEOGRAPHIC_DATA]" at bounding box center [623, 136] width 272 height 9
click at [571, 124] on icon at bounding box center [570, 124] width 6 height 7
drag, startPoint x: 484, startPoint y: 127, endPoint x: 556, endPoint y: 127, distance: 72.6
click at [556, 127] on div "[PERSON_NAME] Talent Acquisition Consultant at Medtronic No Reviews Yet Add Rev…" at bounding box center [601, 145] width 321 height 54
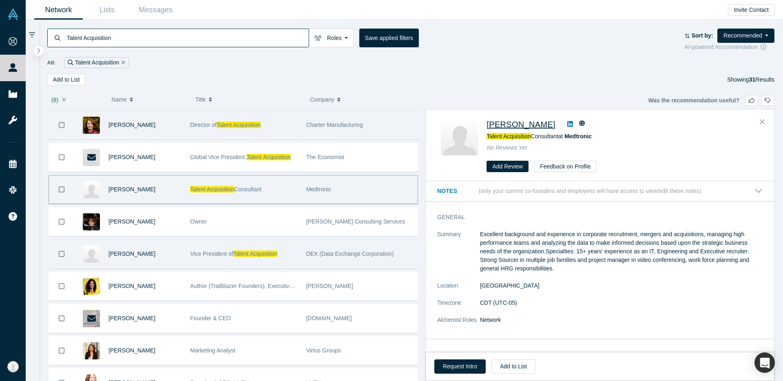
click at [206, 256] on span "Vice President of" at bounding box center [211, 253] width 43 height 7
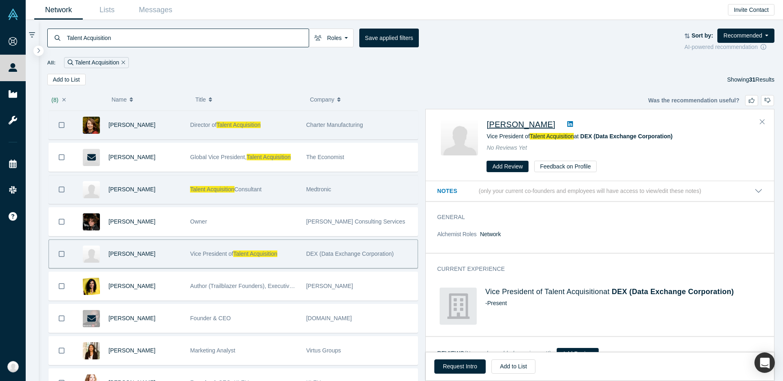
click at [248, 193] on div "Talent Acquisition Consultant" at bounding box center [243, 189] width 107 height 28
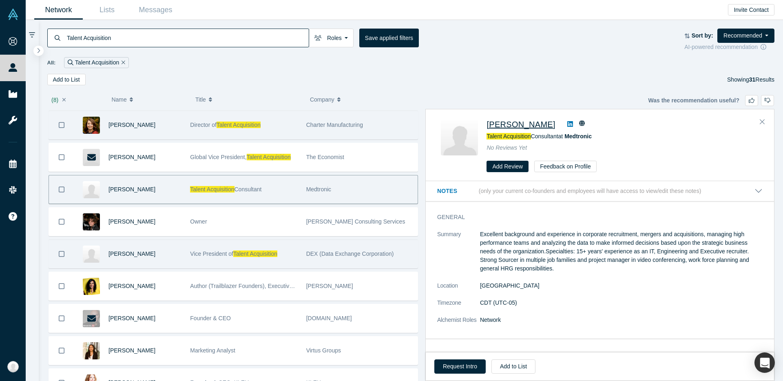
click at [570, 123] on icon at bounding box center [570, 124] width 6 height 6
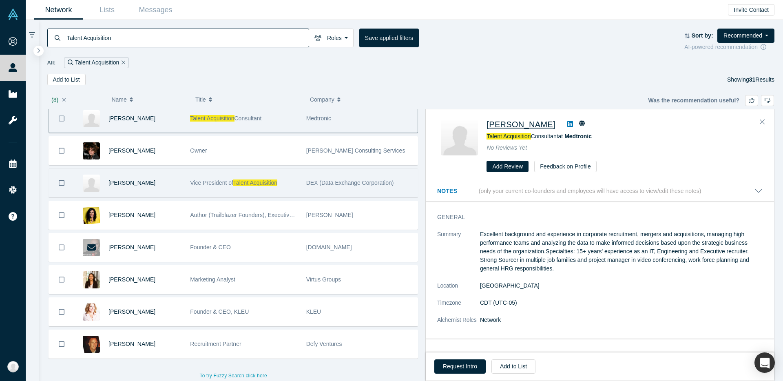
click at [120, 186] on div "[PERSON_NAME]" at bounding box center [145, 183] width 73 height 28
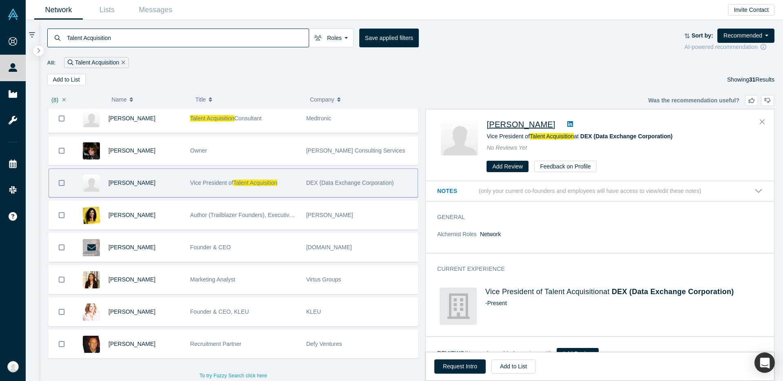
drag, startPoint x: 583, startPoint y: 137, endPoint x: 543, endPoint y: 140, distance: 39.7
click at [544, 140] on div "Vice President of Talent Acquisition at DEX (Data Exchange Corporation)" at bounding box center [623, 136] width 272 height 9
click at [487, 137] on span "Vice President of Talent Acquisition at DEX (Data Exchange Corporation)" at bounding box center [580, 136] width 186 height 7
drag, startPoint x: 486, startPoint y: 125, endPoint x: 524, endPoint y: 125, distance: 37.5
click at [524, 125] on div "[PERSON_NAME] Vice President of Talent Acquisition at DEX (Data Exchange Corpor…" at bounding box center [601, 145] width 321 height 54
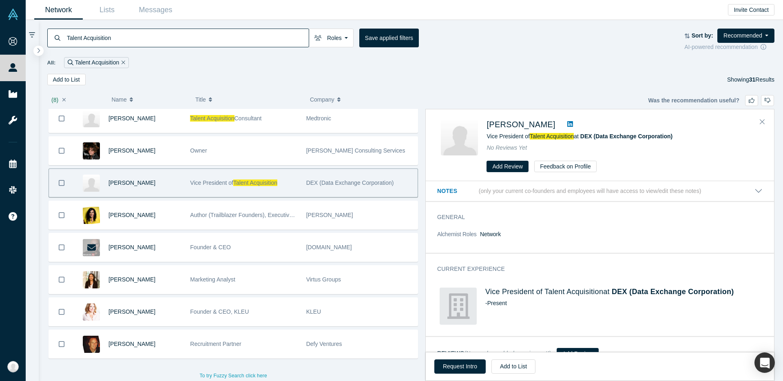
click at [485, 137] on div "[PERSON_NAME] Vice President of Talent Acquisition at DEX (Data Exchange Corpor…" at bounding box center [601, 145] width 321 height 54
drag, startPoint x: 485, startPoint y: 137, endPoint x: 518, endPoint y: 137, distance: 33.0
click at [518, 137] on div "[PERSON_NAME] Vice President of Talent Acquisition at DEX (Data Exchange Corpor…" at bounding box center [601, 145] width 321 height 54
click at [576, 144] on div "No Reviews Yet" at bounding box center [623, 148] width 272 height 9
click at [529, 141] on div "[PERSON_NAME] Vice President of Talent Acquisition at DEX (Data Exchange Corpor…" at bounding box center [623, 145] width 272 height 54
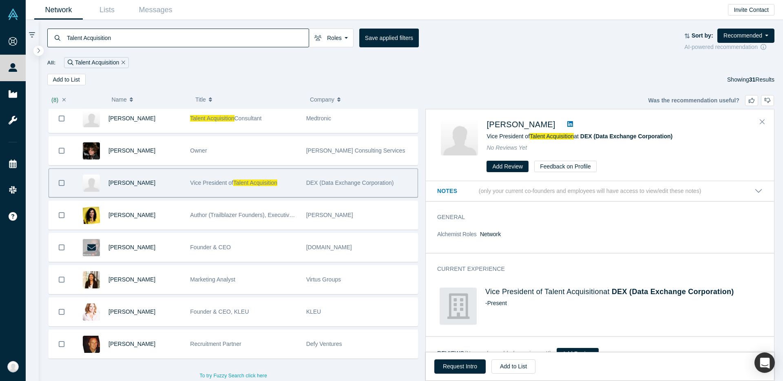
click at [579, 142] on div "[PERSON_NAME] Vice President of Talent Acquisition at DEX (Data Exchange Corpor…" at bounding box center [623, 145] width 272 height 54
drag, startPoint x: 582, startPoint y: 136, endPoint x: 678, endPoint y: 141, distance: 96.0
click at [678, 141] on div "[PERSON_NAME] Vice President of Talent Acquisition at DEX (Data Exchange Corpor…" at bounding box center [623, 145] width 272 height 54
click at [567, 125] on icon at bounding box center [570, 124] width 6 height 6
click at [195, 39] on input "Talent Acquisition" at bounding box center [187, 37] width 243 height 19
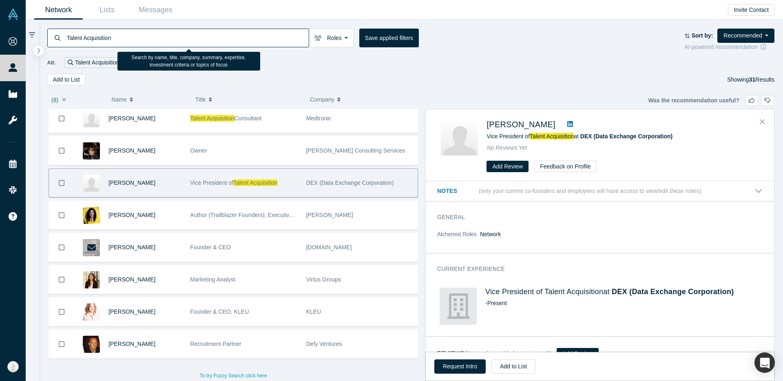
click at [195, 39] on input "Talent Acquisition" at bounding box center [187, 37] width 243 height 19
click at [146, 42] on input "Talent Acquisition" at bounding box center [187, 37] width 243 height 19
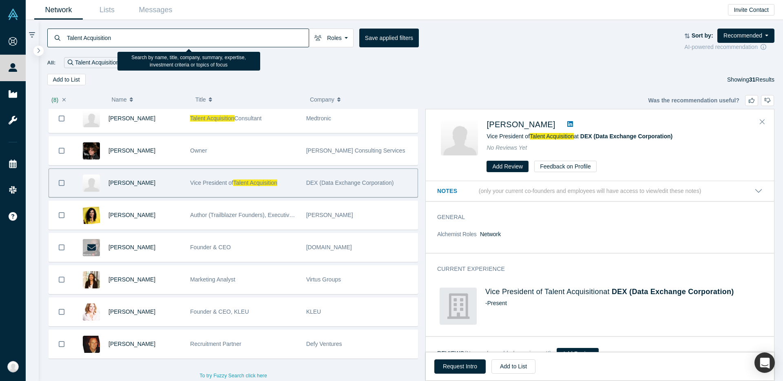
click at [146, 42] on input "Talent Acquisition" at bounding box center [187, 37] width 243 height 19
type input "recruiter"
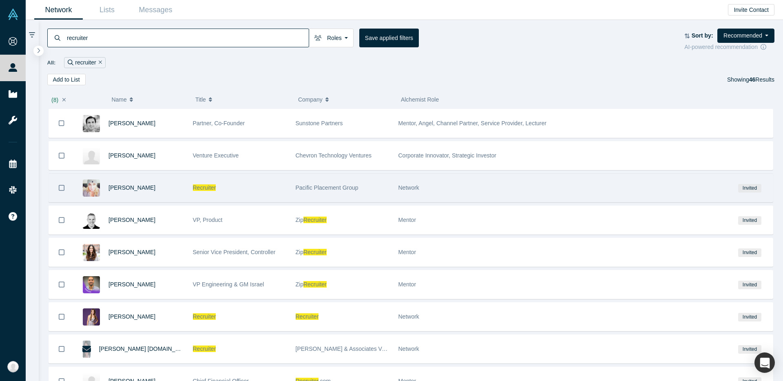
click at [234, 189] on div "Recruiter" at bounding box center [240, 188] width 94 height 28
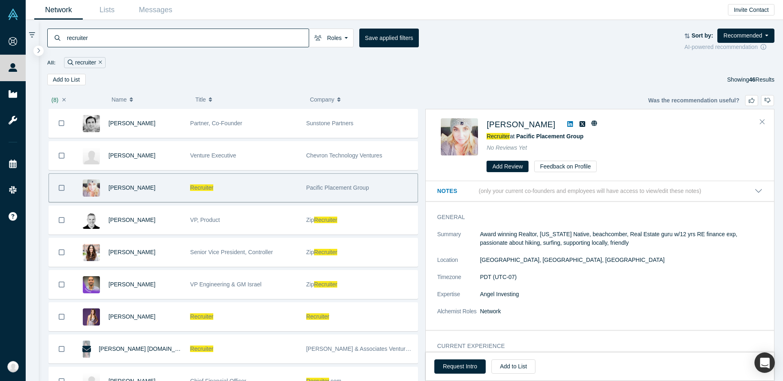
click at [484, 125] on div "[PERSON_NAME] Recruiter at Pacific Placement Group No Reviews Yet Add Review Fe…" at bounding box center [601, 145] width 321 height 54
drag, startPoint x: 484, startPoint y: 125, endPoint x: 537, endPoint y: 125, distance: 53.4
click at [537, 125] on div "[PERSON_NAME] Recruiter at Pacific Placement Group No Reviews Yet Add Review Fe…" at bounding box center [601, 145] width 321 height 54
click at [518, 144] on div "No Reviews Yet" at bounding box center [623, 148] width 272 height 9
click at [519, 135] on span "Pacific Placement Group" at bounding box center [549, 136] width 67 height 7
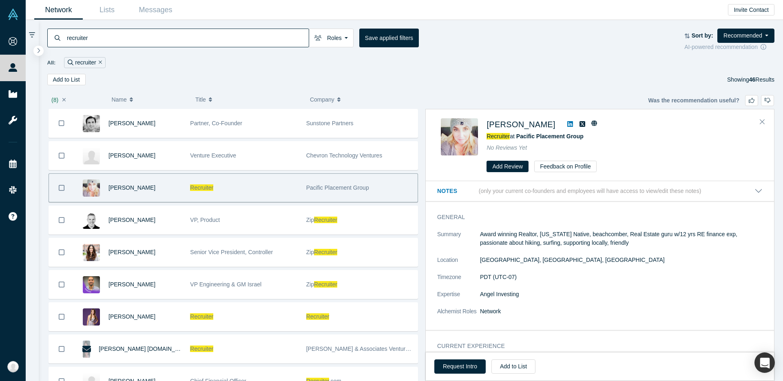
click at [479, 136] on div "[PERSON_NAME] Recruiter at Pacific Placement Group No Reviews Yet Add Review Fe…" at bounding box center [601, 145] width 321 height 54
drag, startPoint x: 481, startPoint y: 136, endPoint x: 506, endPoint y: 136, distance: 25.3
click at [507, 136] on div "[PERSON_NAME] Recruiter at Pacific Placement Group No Reviews Yet Add Review Fe…" at bounding box center [601, 145] width 321 height 54
click at [482, 152] on div "[PERSON_NAME] Recruiter at Pacific Placement Group No Reviews Yet Add Review Fe…" at bounding box center [601, 145] width 321 height 54
drag, startPoint x: 485, startPoint y: 137, endPoint x: 509, endPoint y: 137, distance: 24.5
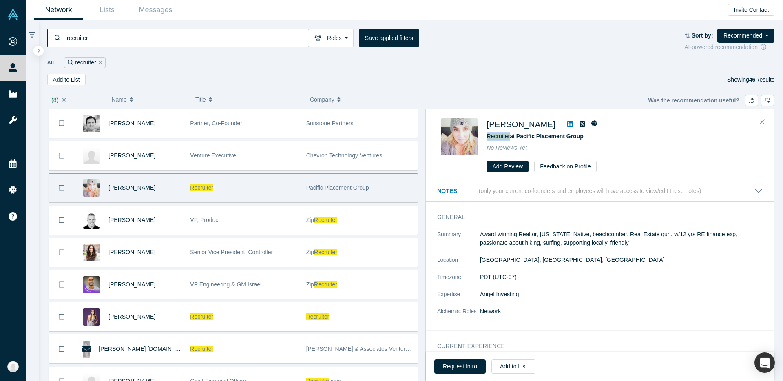
click at [509, 137] on div "[PERSON_NAME] Recruiter at Pacific Placement Group No Reviews Yet Add Review Fe…" at bounding box center [601, 145] width 321 height 54
click at [611, 137] on div "Recruiter at Pacific Placement Group" at bounding box center [623, 136] width 272 height 9
drag, startPoint x: 611, startPoint y: 137, endPoint x: 526, endPoint y: 137, distance: 84.4
click at [526, 137] on div "Recruiter at Pacific Placement Group" at bounding box center [623, 136] width 272 height 9
click at [567, 127] on icon at bounding box center [570, 124] width 6 height 7
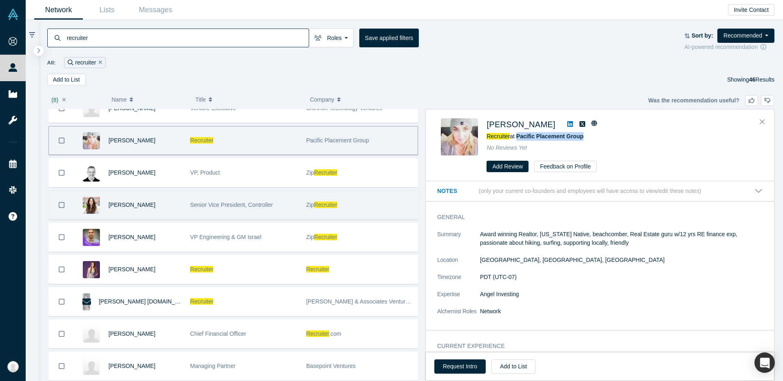
scroll to position [88, 0]
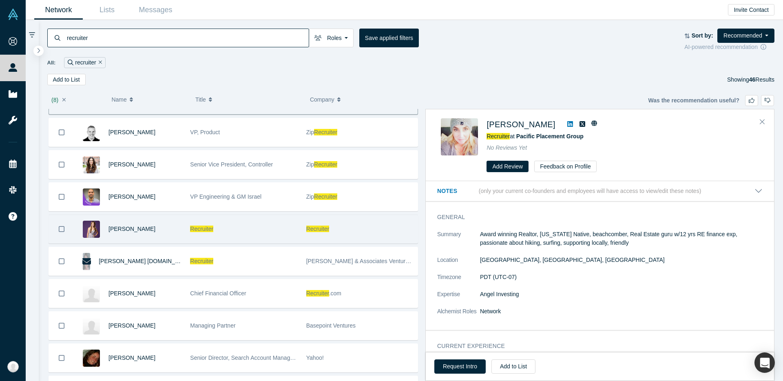
click at [277, 231] on div "Recruiter" at bounding box center [243, 229] width 107 height 28
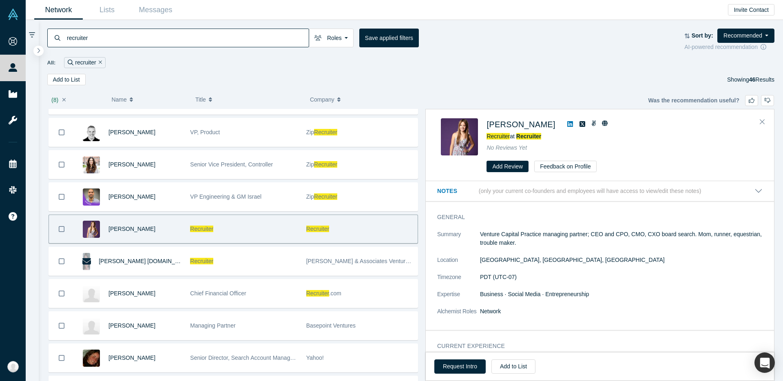
click at [483, 126] on div "[PERSON_NAME] Recruiter at Recruiter No Reviews Yet Add Review Feedback on Prof…" at bounding box center [601, 145] width 321 height 54
drag, startPoint x: 483, startPoint y: 124, endPoint x: 589, endPoint y: 125, distance: 105.2
click at [589, 125] on div "[PERSON_NAME] Recruiter at Recruiter No Reviews Yet Add Review Feedback on Prof…" at bounding box center [601, 145] width 321 height 54
click at [483, 137] on div "[PERSON_NAME] Recruiter at Recruiter No Reviews Yet Add Review Feedback on Prof…" at bounding box center [601, 145] width 321 height 54
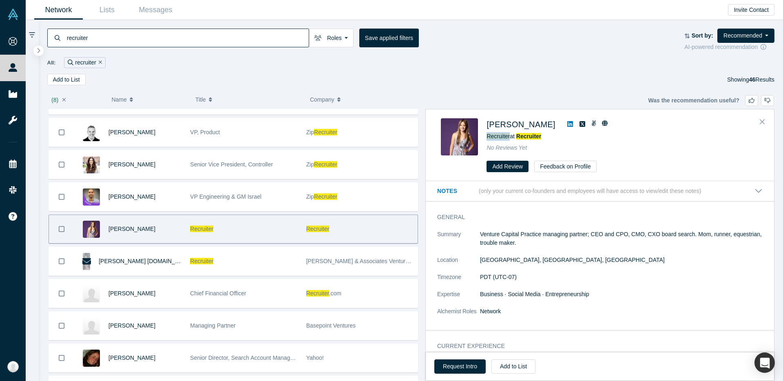
drag, startPoint x: 483, startPoint y: 137, endPoint x: 509, endPoint y: 137, distance: 26.1
click at [509, 137] on div "[PERSON_NAME] Recruiter at Recruiter No Reviews Yet Add Review Feedback on Prof…" at bounding box center [601, 145] width 321 height 54
click at [573, 126] on icon at bounding box center [570, 124] width 6 height 6
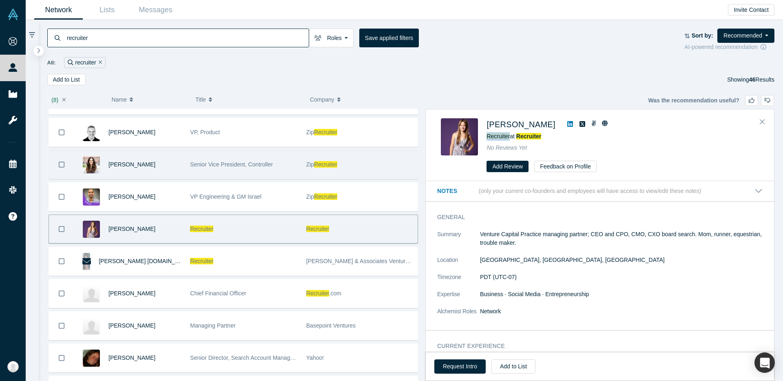
scroll to position [145, 0]
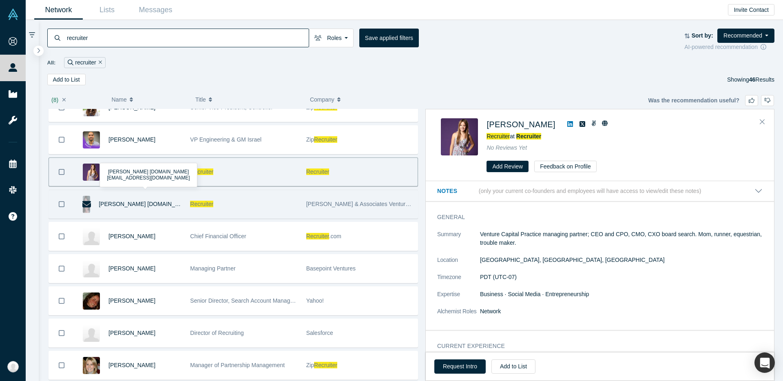
click at [224, 207] on div "Recruiter" at bounding box center [243, 204] width 107 height 28
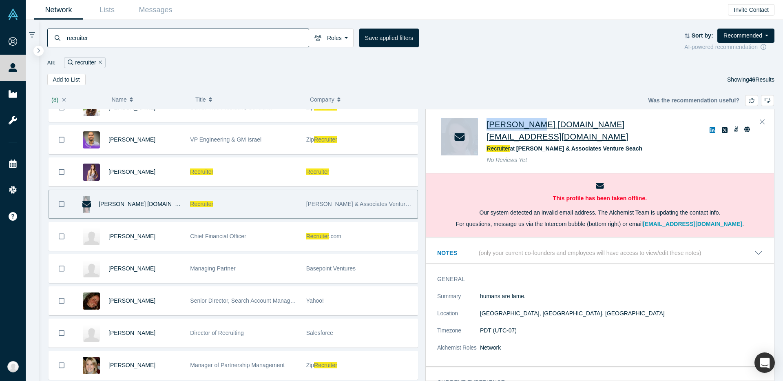
drag, startPoint x: 481, startPoint y: 128, endPoint x: 531, endPoint y: 129, distance: 49.8
click at [531, 129] on div "[PERSON_NAME] [DOMAIN_NAME][EMAIL_ADDRESS][DOMAIN_NAME] Recruiter at [PERSON_NA…" at bounding box center [601, 141] width 321 height 46
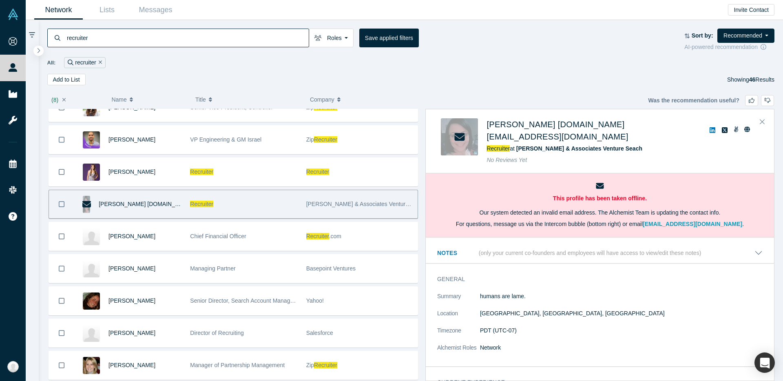
click at [485, 143] on div "[PERSON_NAME] [DOMAIN_NAME][EMAIL_ADDRESS][DOMAIN_NAME] Recruiter at [PERSON_NA…" at bounding box center [601, 141] width 321 height 46
drag, startPoint x: 517, startPoint y: 137, endPoint x: 636, endPoint y: 137, distance: 118.7
click at [635, 144] on div "Recruiter at [PERSON_NAME] & Associates Venture Seach" at bounding box center [623, 148] width 272 height 9
click at [710, 127] on icon at bounding box center [713, 130] width 6 height 6
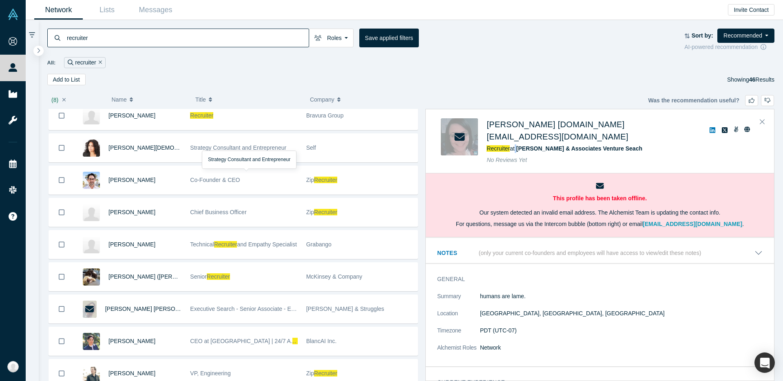
scroll to position [504, 0]
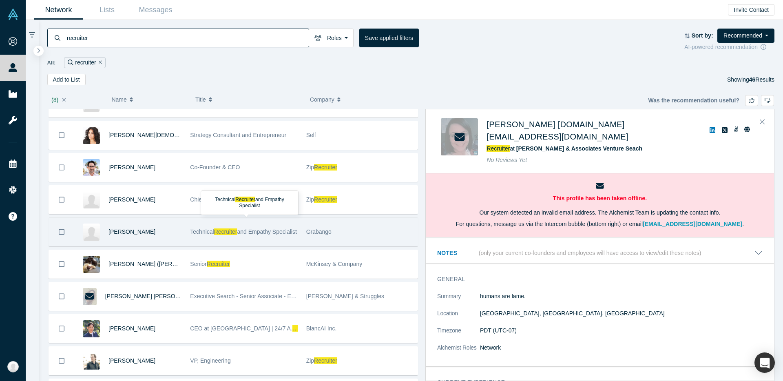
click at [226, 230] on span "Recruiter" at bounding box center [225, 231] width 23 height 7
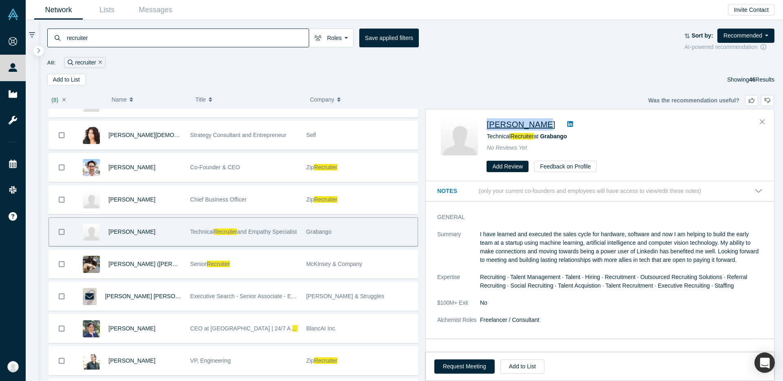
drag, startPoint x: 485, startPoint y: 126, endPoint x: 533, endPoint y: 127, distance: 48.1
click at [533, 127] on div "[PERSON_NAME] Technical Recruiter at Grabango No Reviews Yet Add Review Feedbac…" at bounding box center [601, 145] width 321 height 54
click at [483, 136] on div "[PERSON_NAME] Technical Recruiter at Grabango No Reviews Yet Add Review Feedbac…" at bounding box center [601, 145] width 321 height 54
drag, startPoint x: 483, startPoint y: 136, endPoint x: 529, endPoint y: 136, distance: 46.5
click at [529, 136] on div "[PERSON_NAME] Technical Recruiter at Grabango No Reviews Yet Add Review Feedbac…" at bounding box center [601, 145] width 321 height 54
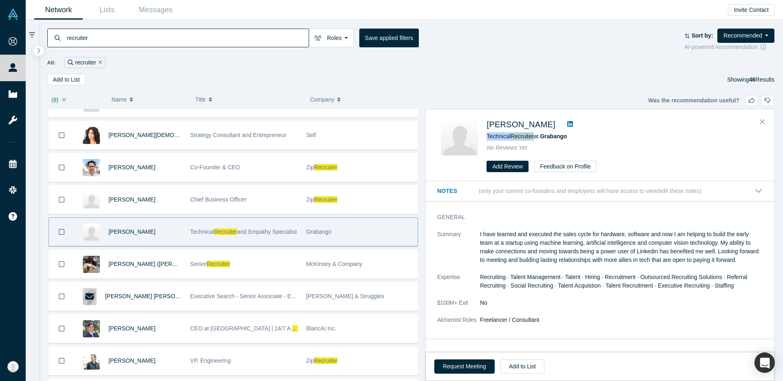
click at [588, 132] on div "Technical Recruiter at [GEOGRAPHIC_DATA]" at bounding box center [623, 136] width 272 height 9
click at [578, 136] on div "Technical Recruiter at [GEOGRAPHIC_DATA]" at bounding box center [623, 136] width 272 height 9
drag, startPoint x: 580, startPoint y: 137, endPoint x: 544, endPoint y: 137, distance: 35.5
click at [544, 137] on div "Technical Recruiter at [GEOGRAPHIC_DATA]" at bounding box center [623, 136] width 272 height 9
click at [564, 124] on link at bounding box center [570, 125] width 12 height 10
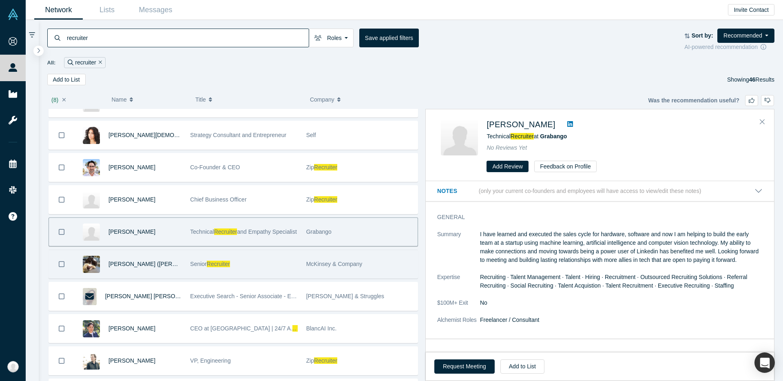
click at [125, 260] on div "[PERSON_NAME] ([PERSON_NAME]) [PERSON_NAME]" at bounding box center [145, 264] width 73 height 28
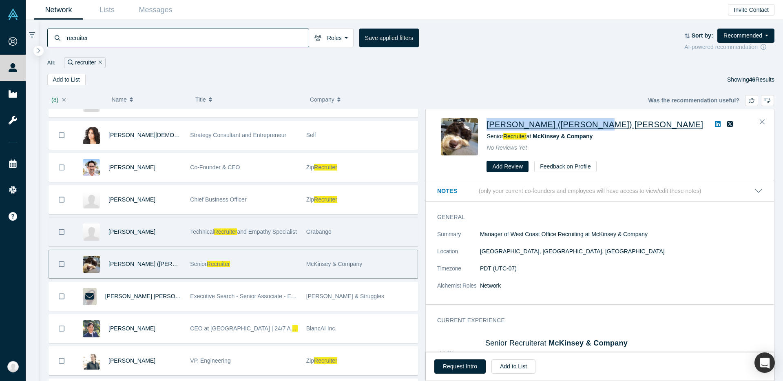
drag, startPoint x: 485, startPoint y: 123, endPoint x: 582, endPoint y: 123, distance: 96.3
click at [582, 123] on div "[PERSON_NAME] ([PERSON_NAME]) [PERSON_NAME] Senior Recruiter at McKinsey & Comp…" at bounding box center [601, 145] width 321 height 54
drag, startPoint x: 485, startPoint y: 136, endPoint x: 528, endPoint y: 136, distance: 43.6
click at [528, 136] on div "[PERSON_NAME] ([PERSON_NAME]) [PERSON_NAME] Senior Recruiter at McKinsey & Comp…" at bounding box center [601, 145] width 321 height 54
drag, startPoint x: 613, startPoint y: 139, endPoint x: 537, endPoint y: 140, distance: 76.3
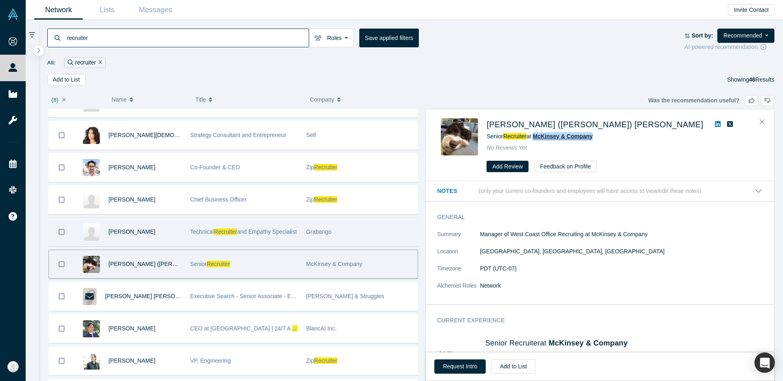
click at [537, 140] on div "Senior Recruiter at McKinsey & Company" at bounding box center [623, 136] width 272 height 9
click at [715, 126] on icon at bounding box center [718, 124] width 6 height 6
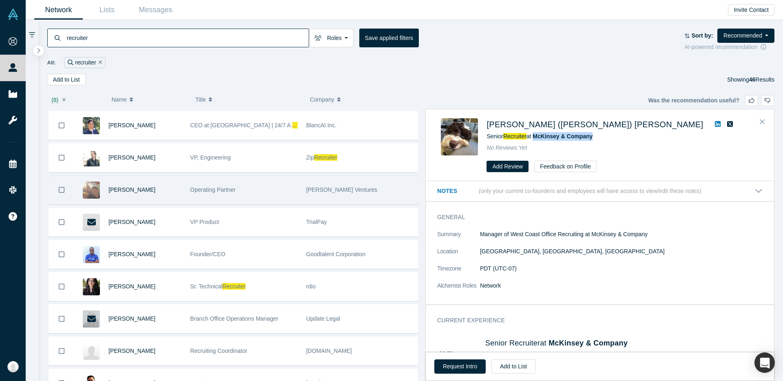
scroll to position [734, 0]
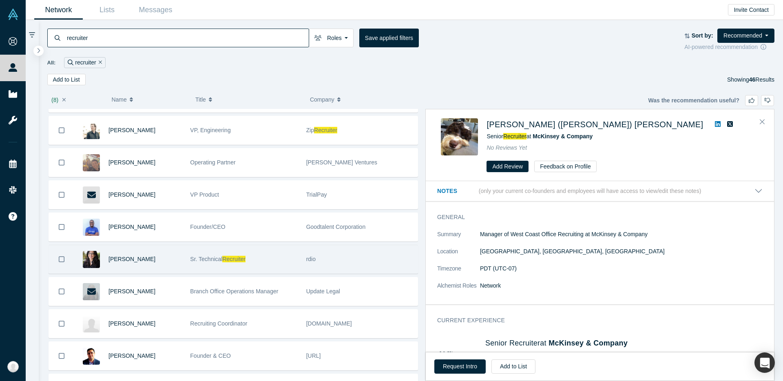
click at [199, 263] on div "Sr. Technical Recruiter" at bounding box center [243, 259] width 107 height 28
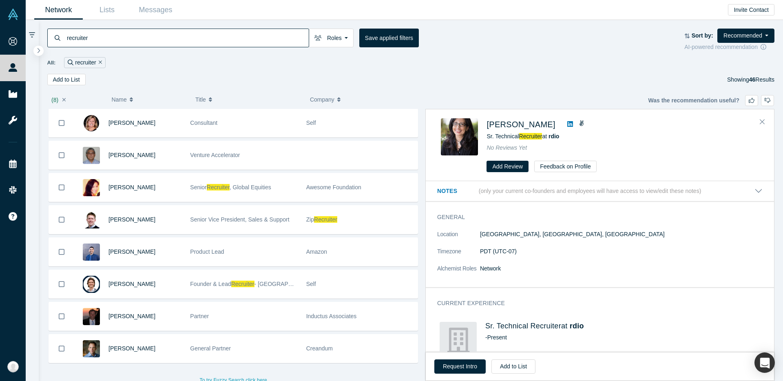
scroll to position [1229, 0]
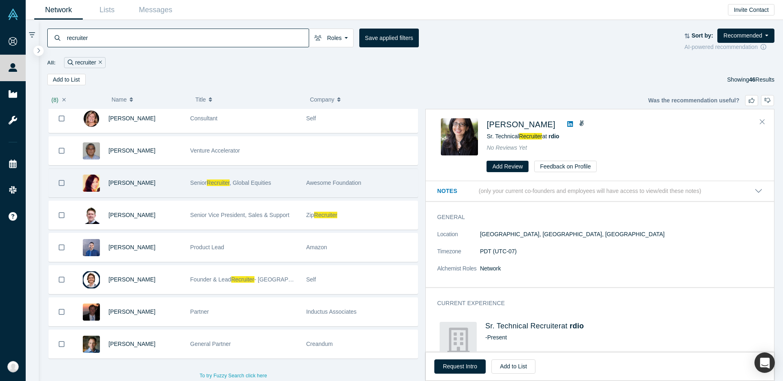
click at [235, 186] on span ", Global Equities" at bounding box center [251, 182] width 42 height 7
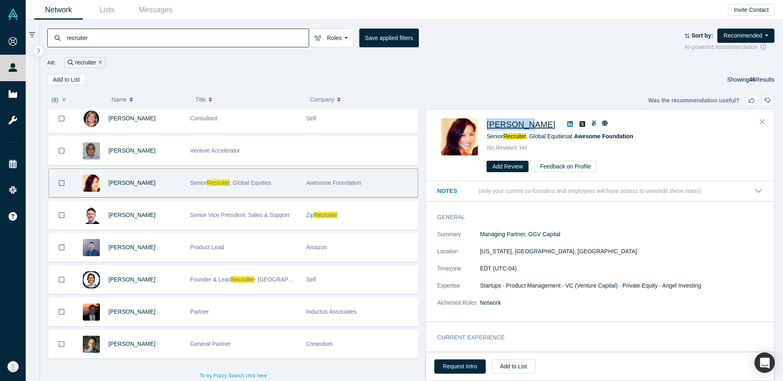
drag, startPoint x: 485, startPoint y: 125, endPoint x: 525, endPoint y: 125, distance: 40.0
click at [525, 125] on div "[PERSON_NAME] Senior Recruiter , Global Equities at Awesome Foundation No Revie…" at bounding box center [601, 145] width 321 height 54
drag, startPoint x: 486, startPoint y: 137, endPoint x: 568, endPoint y: 139, distance: 82.4
click at [568, 139] on div "[PERSON_NAME] Senior Recruiter , Global Equities at Awesome Foundation No Revie…" at bounding box center [601, 145] width 321 height 54
drag, startPoint x: 649, startPoint y: 139, endPoint x: 578, endPoint y: 139, distance: 71.0
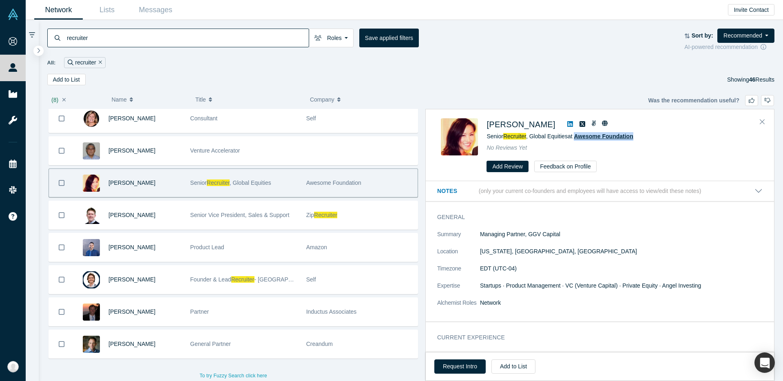
click at [578, 139] on div "Senior Recruiter , Global Equities at Awesome Foundation" at bounding box center [623, 136] width 272 height 9
click at [567, 124] on icon at bounding box center [570, 124] width 6 height 7
